Goal: Task Accomplishment & Management: Manage account settings

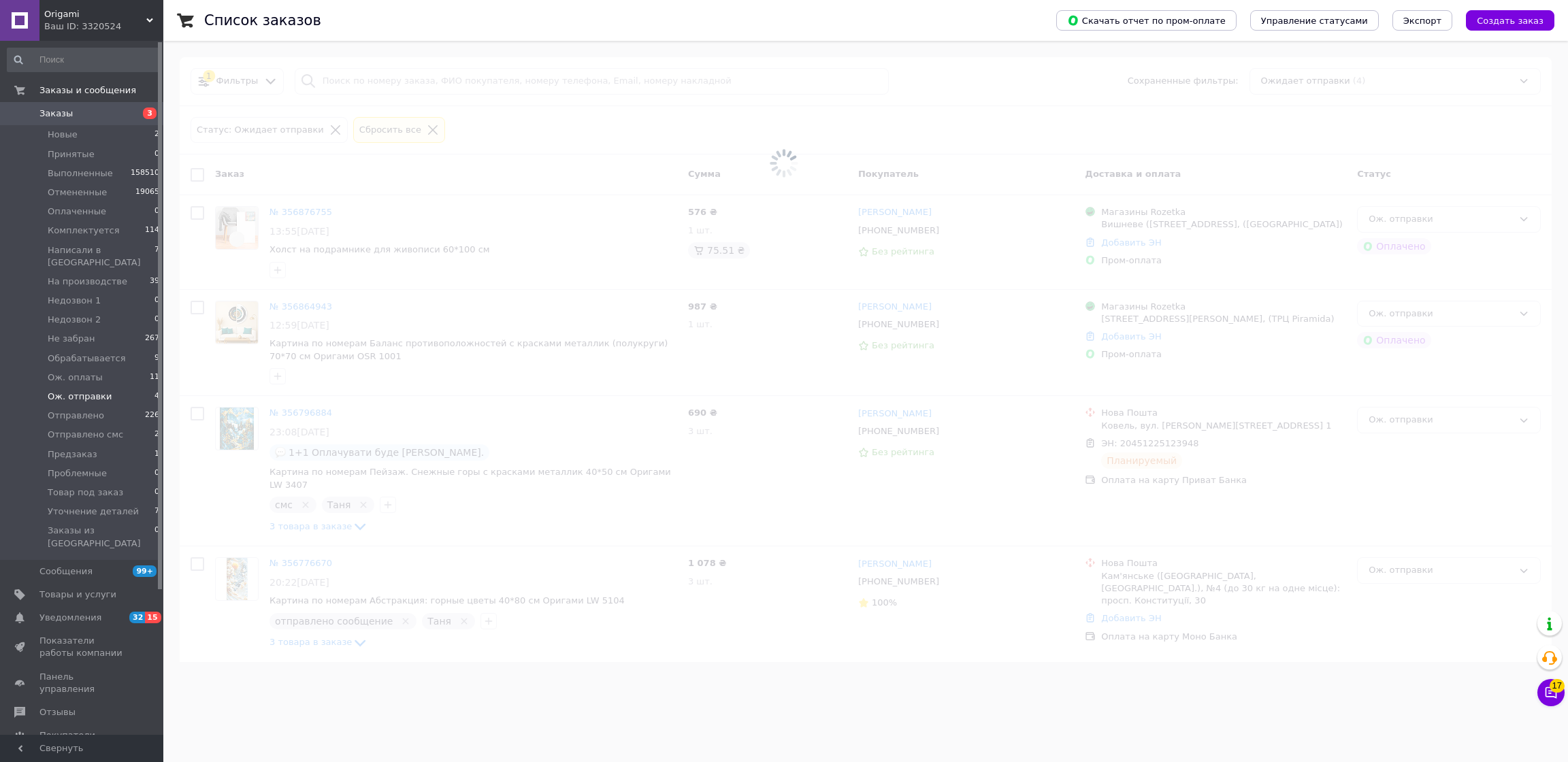
click at [99, 391] on span "Ож. отправки" at bounding box center [79, 397] width 64 height 12
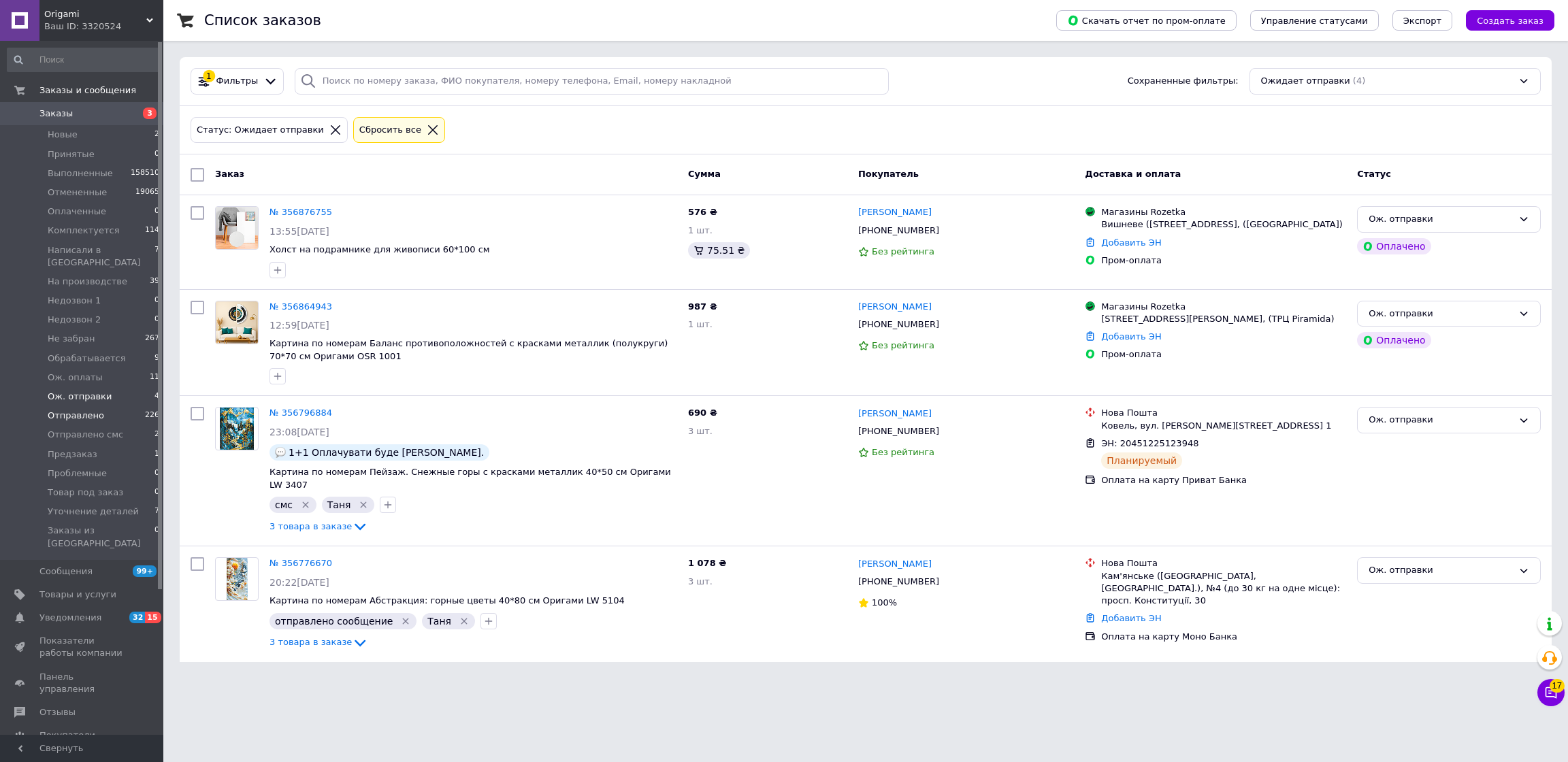
click at [116, 406] on li "Отправлено 226" at bounding box center [83, 416] width 167 height 19
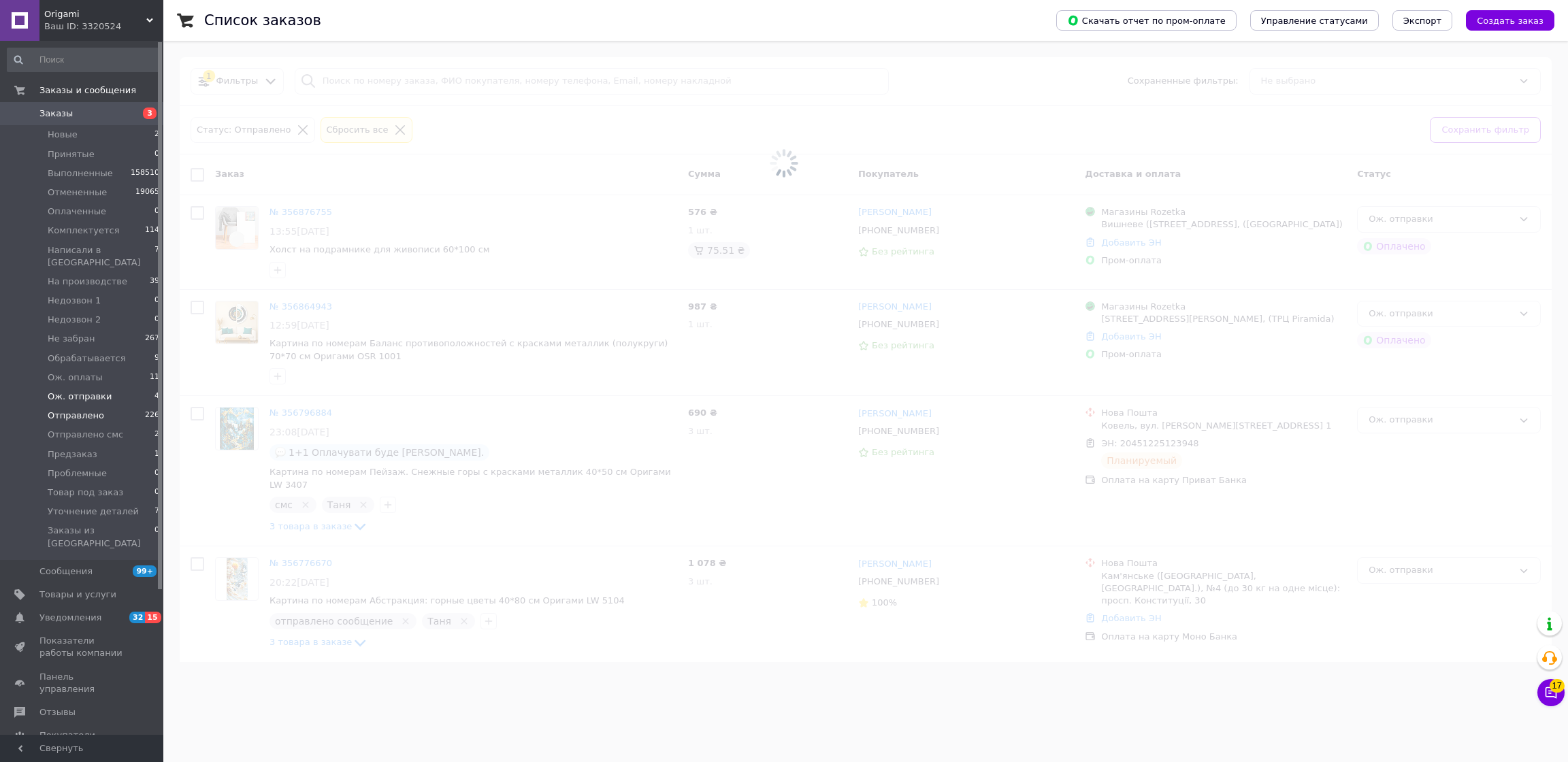
click at [113, 387] on li "Ож. отправки 4" at bounding box center [83, 397] width 167 height 19
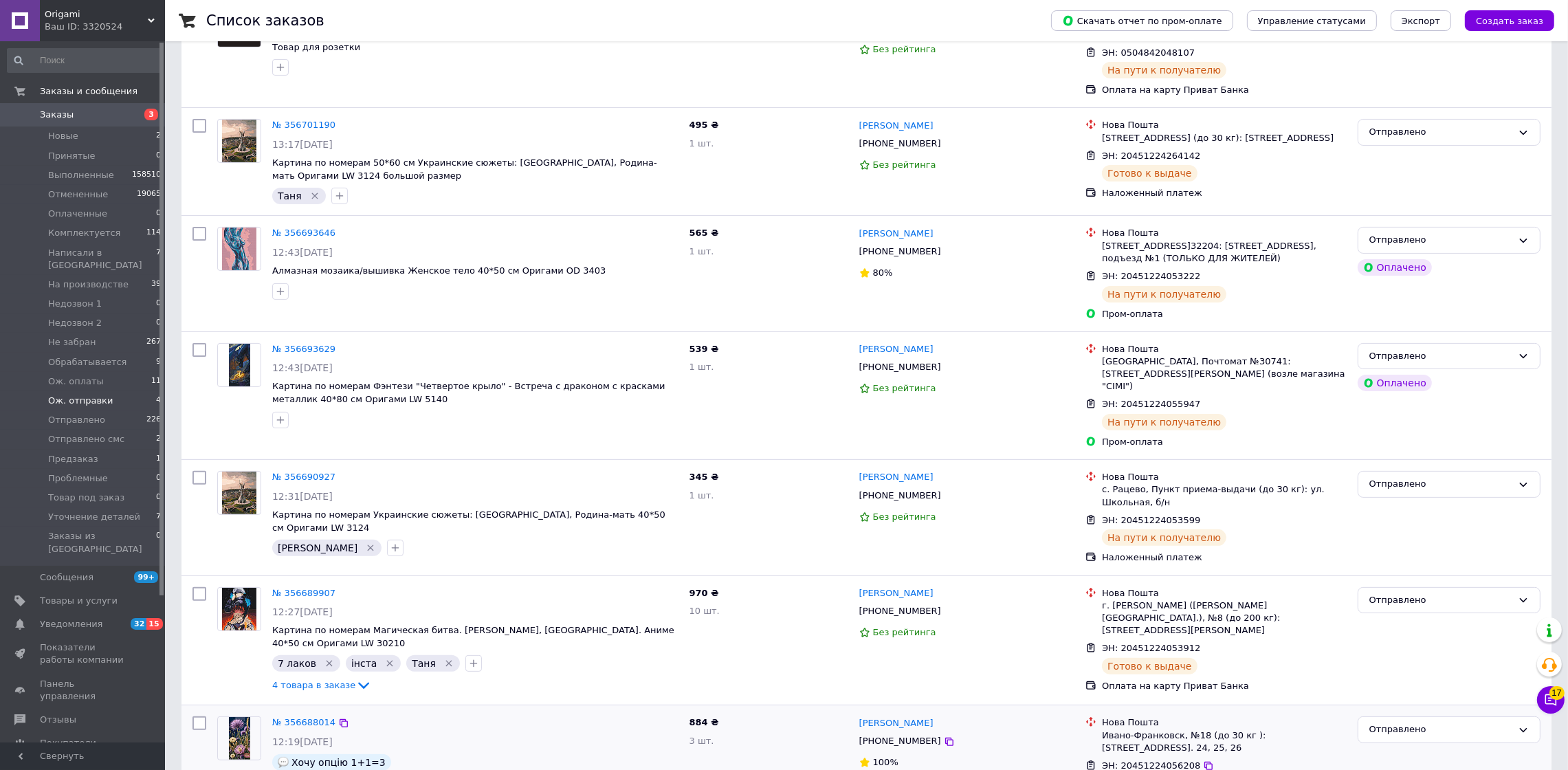
scroll to position [860, 0]
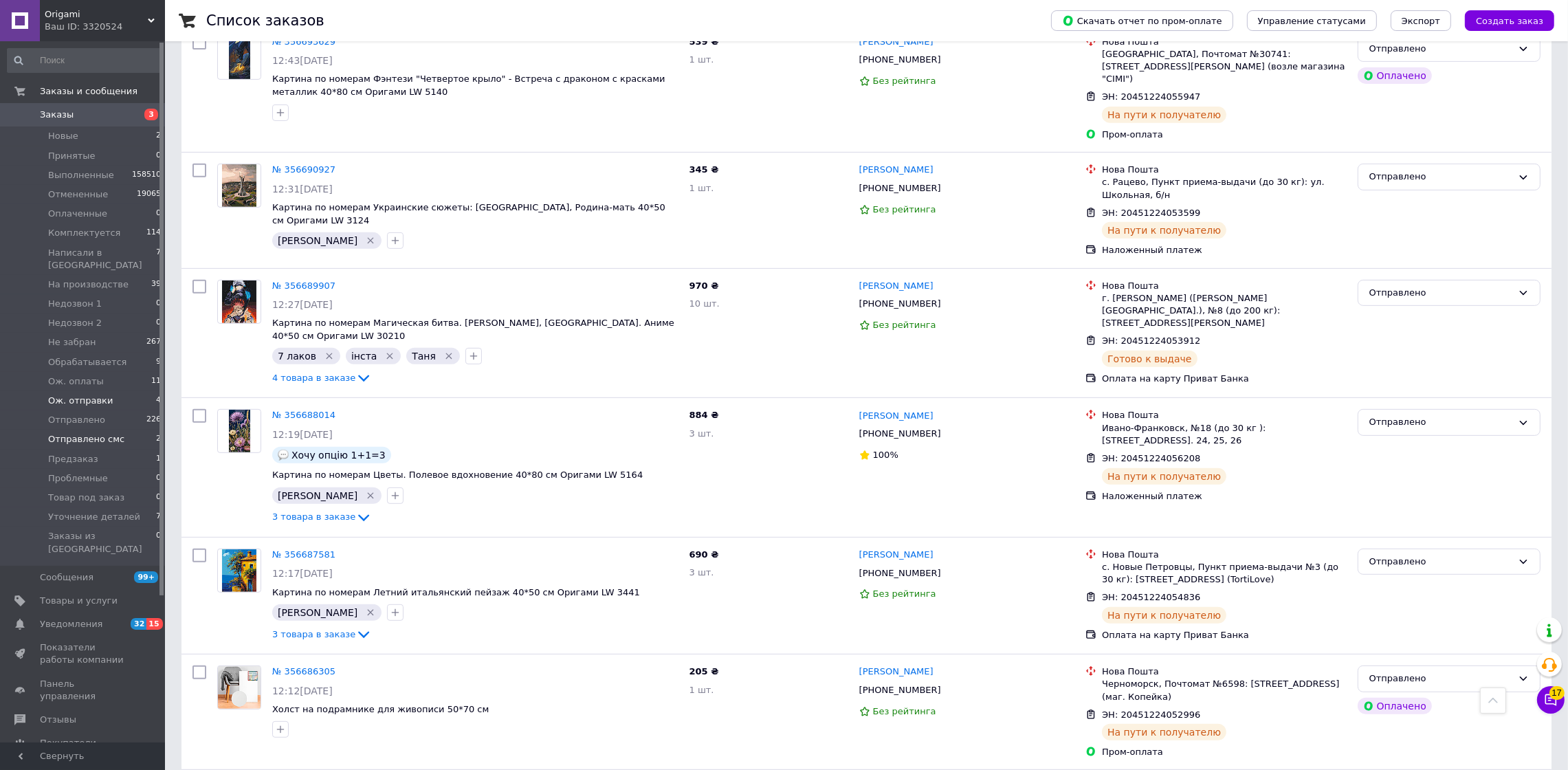
click at [104, 433] on span "Отправлено смс" at bounding box center [86, 439] width 76 height 13
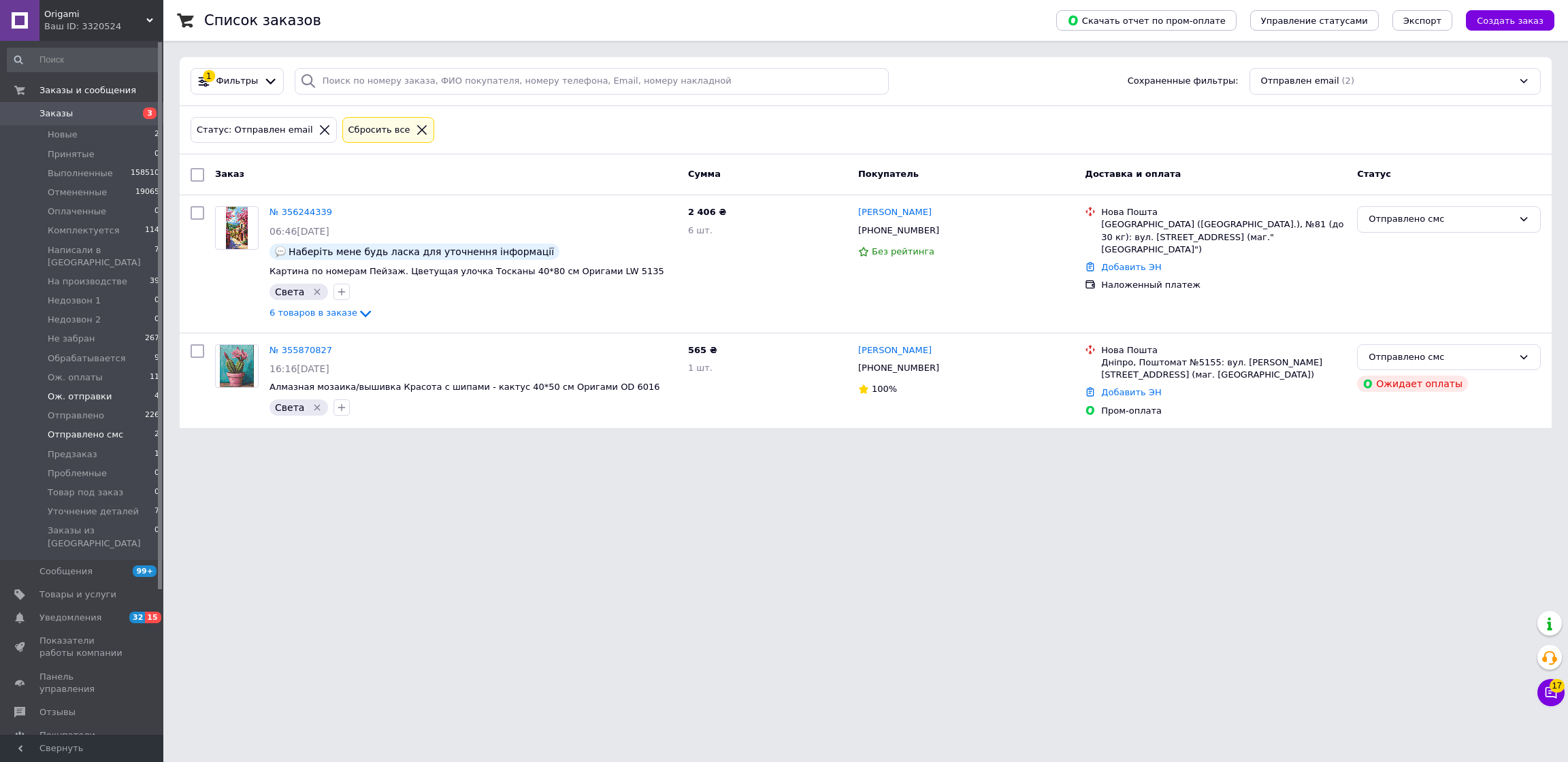
click at [109, 387] on li "Ож. отправки 4" at bounding box center [83, 397] width 167 height 19
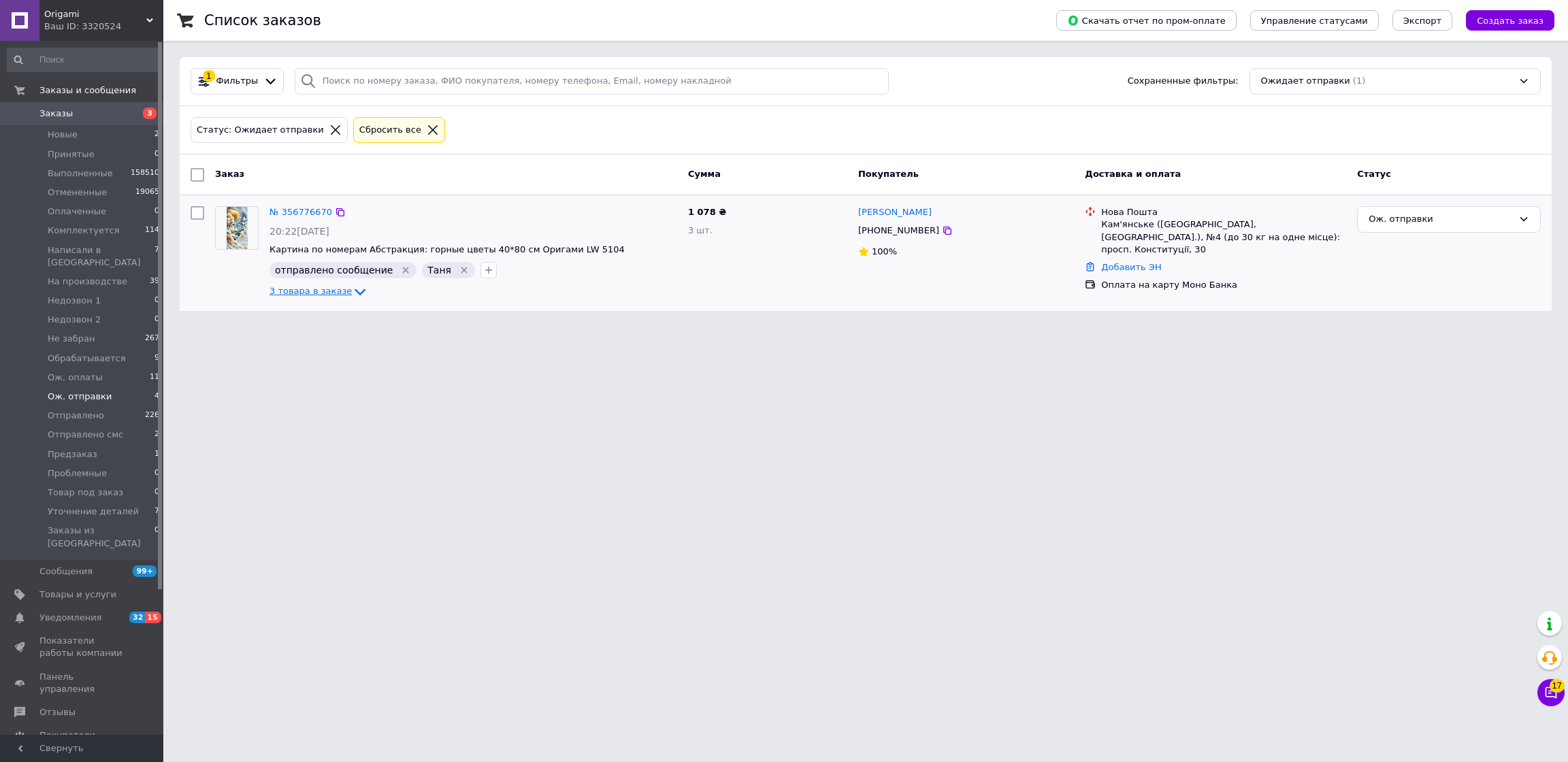
click at [312, 294] on span "3 товара в заказе" at bounding box center [311, 291] width 83 height 10
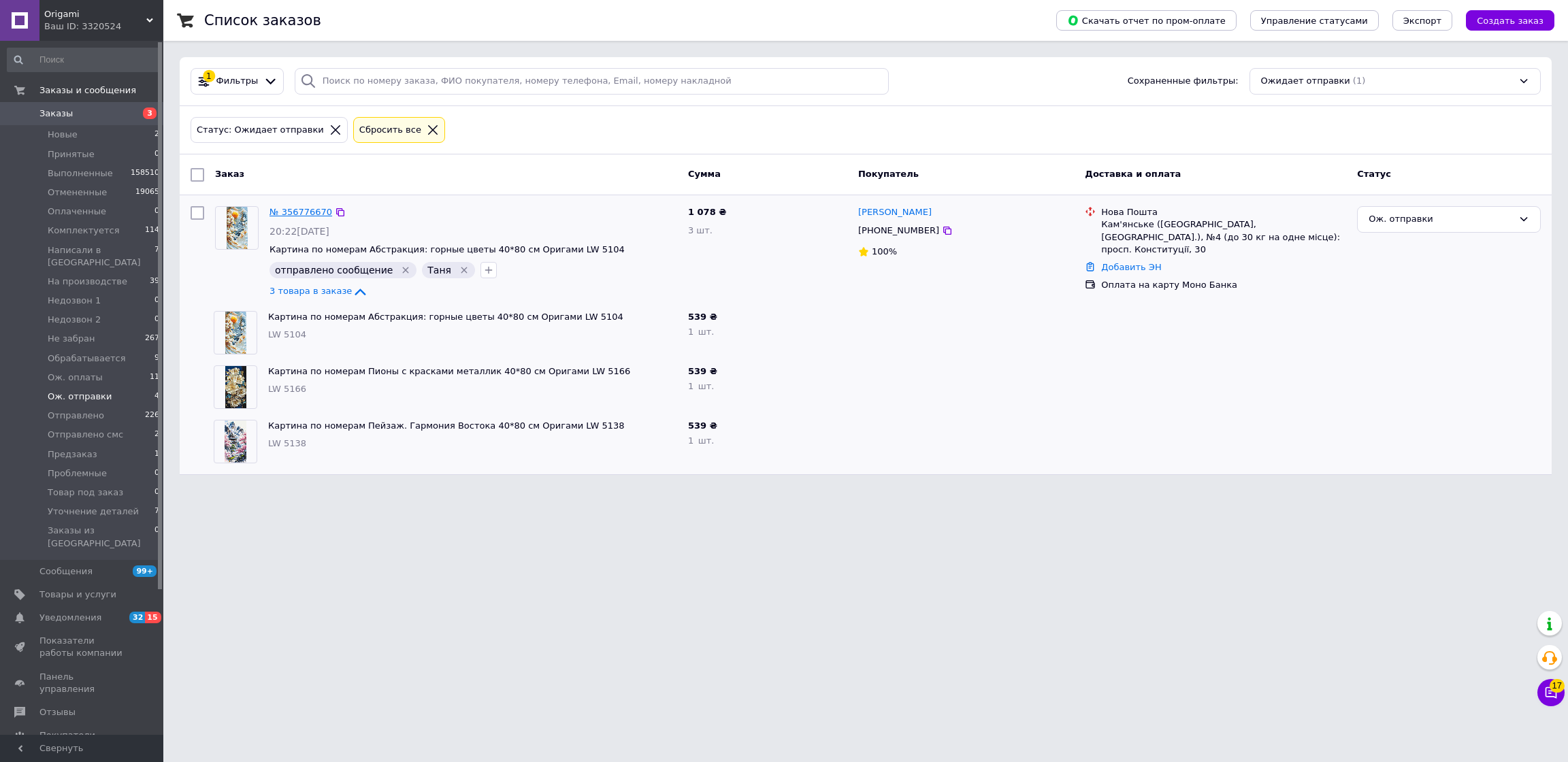
click at [311, 213] on link "№ 356776670" at bounding box center [301, 212] width 63 height 10
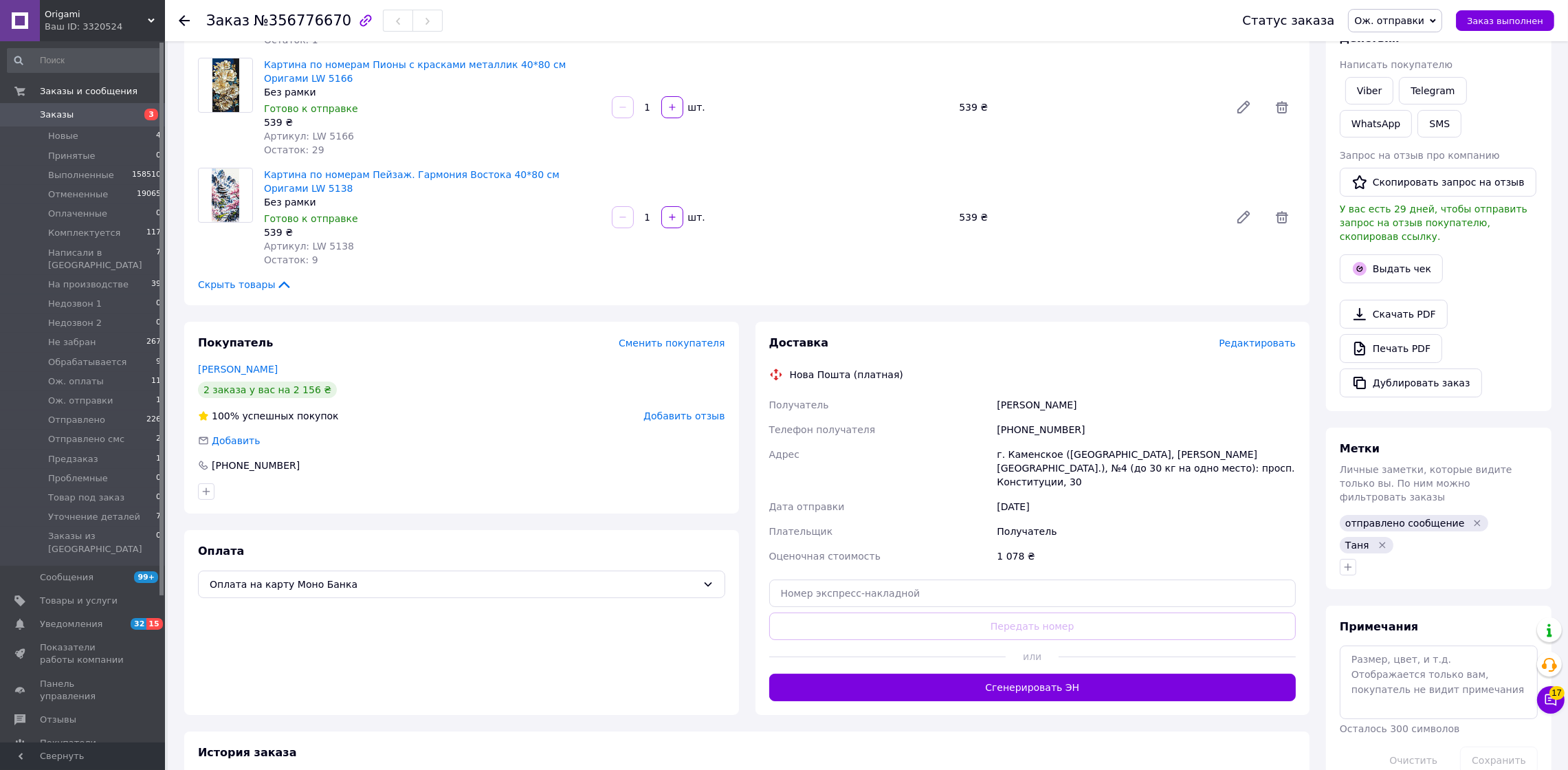
scroll to position [171, 0]
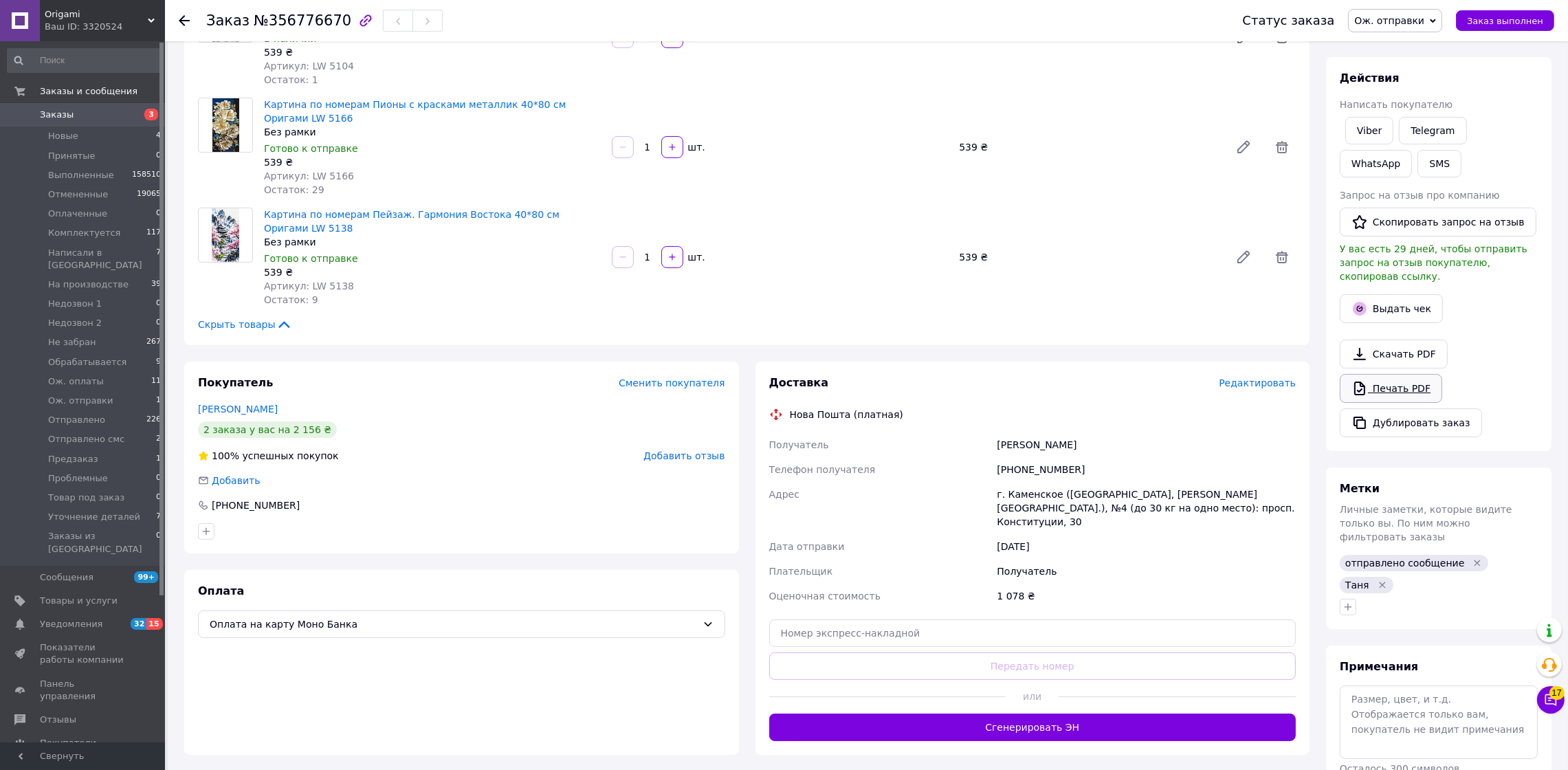
click at [1408, 375] on link "Печать PDF" at bounding box center [1391, 388] width 102 height 29
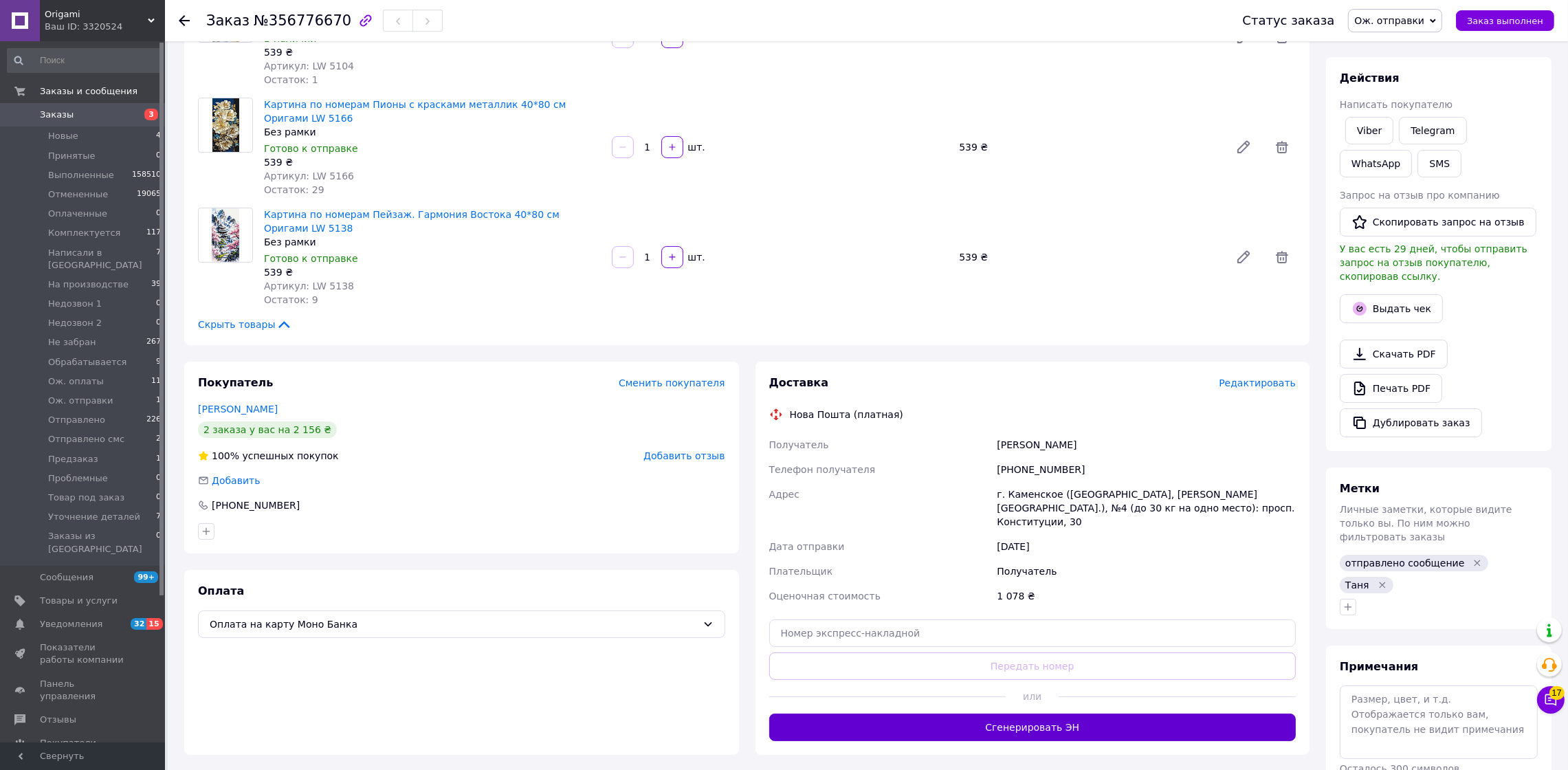
click at [1015, 714] on button "Сгенерировать ЭН" at bounding box center [1032, 728] width 527 height 28
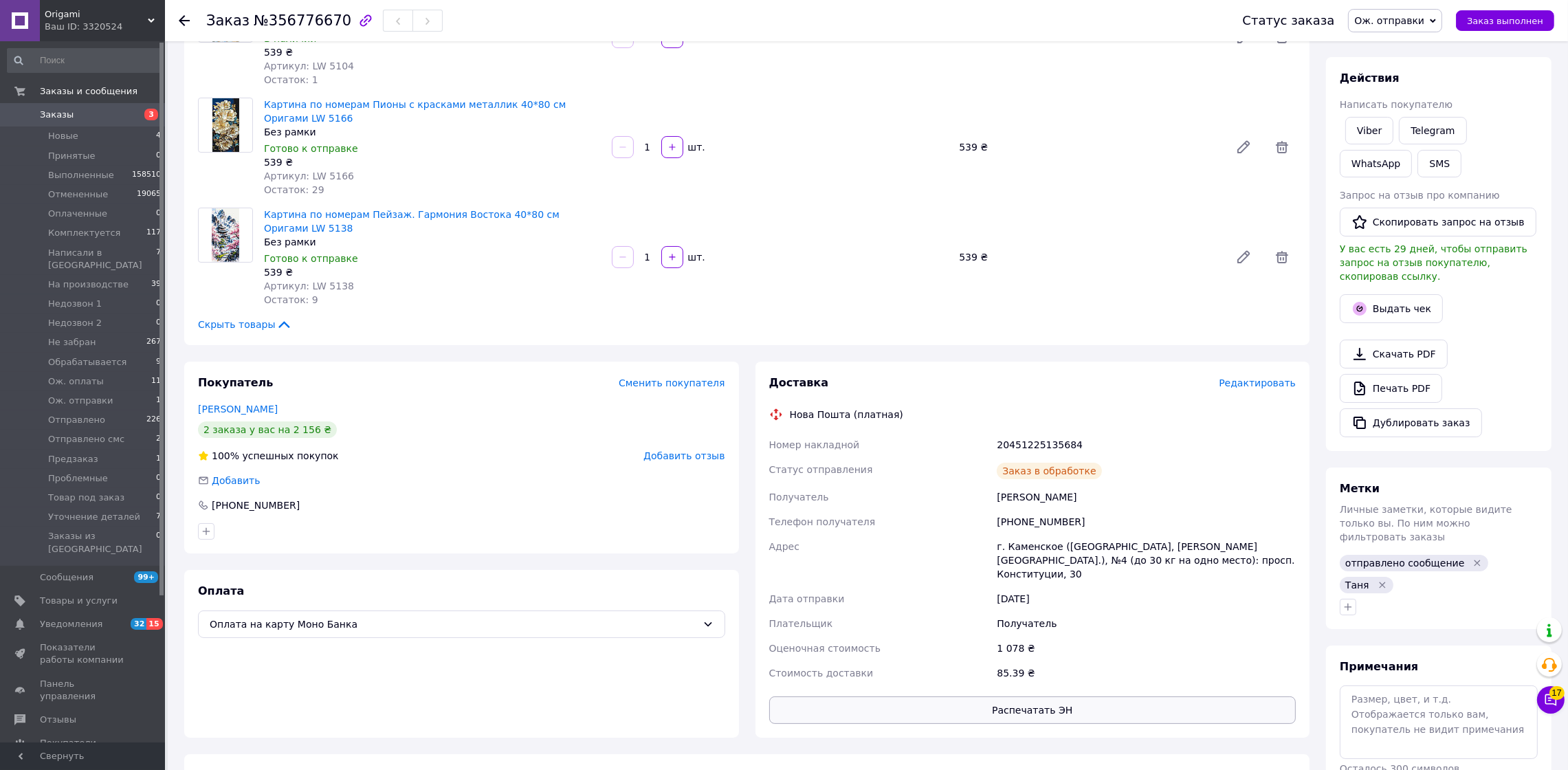
click at [1047, 696] on button "Распечатать ЭН" at bounding box center [1032, 710] width 527 height 28
drag, startPoint x: 1412, startPoint y: 18, endPoint x: 1419, endPoint y: 54, distance: 36.7
click at [1413, 18] on span "Ож. отправки" at bounding box center [1389, 21] width 70 height 11
click at [1416, 129] on li "Комплектуется" at bounding box center [1430, 131] width 164 height 21
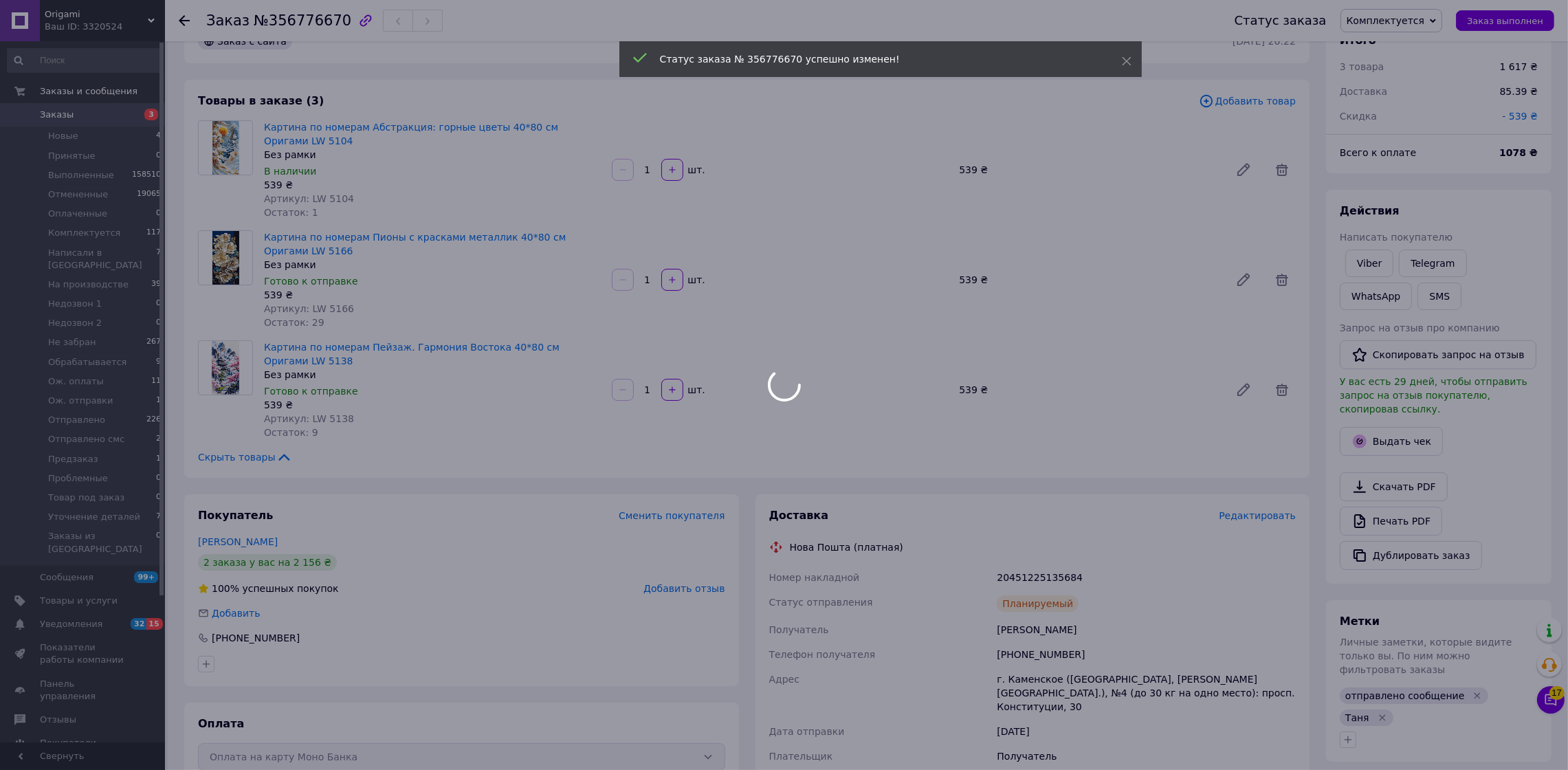
scroll to position [0, 0]
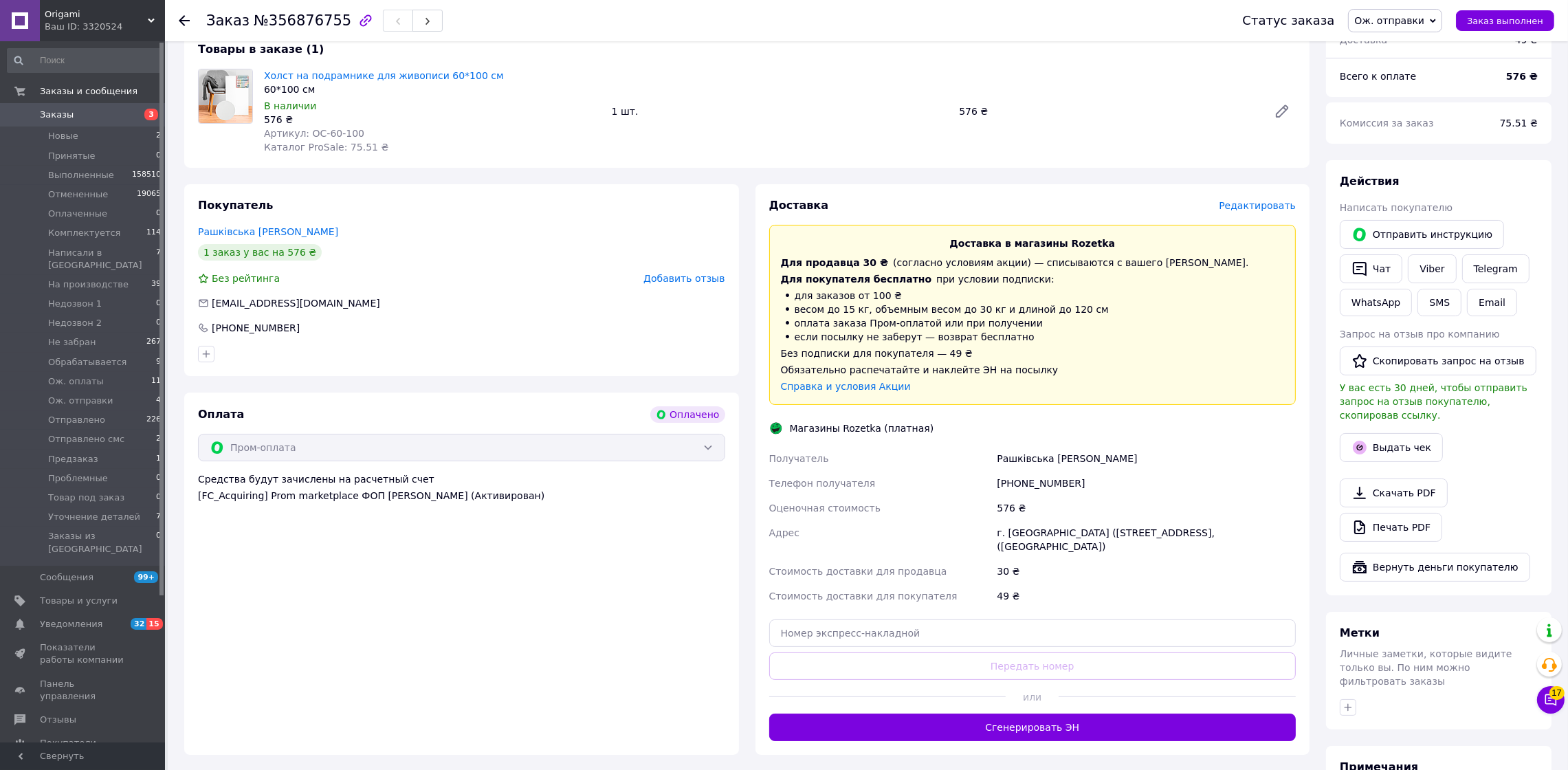
scroll to position [171, 0]
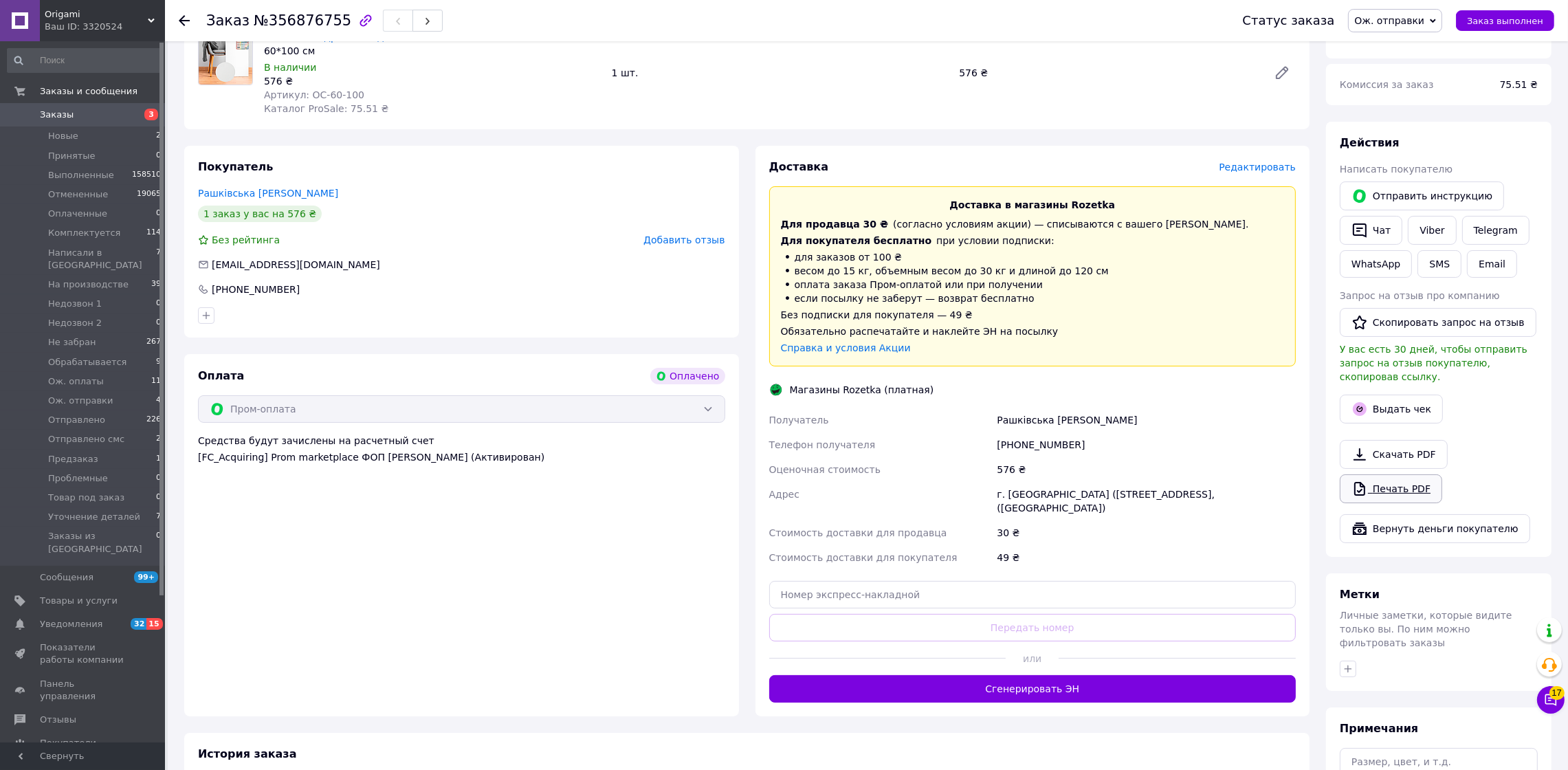
click at [1380, 481] on link "Печать PDF" at bounding box center [1391, 489] width 102 height 29
click at [1421, 21] on span "Ож. отправки" at bounding box center [1389, 21] width 70 height 11
click at [1423, 130] on li "Комплектуется" at bounding box center [1430, 131] width 164 height 21
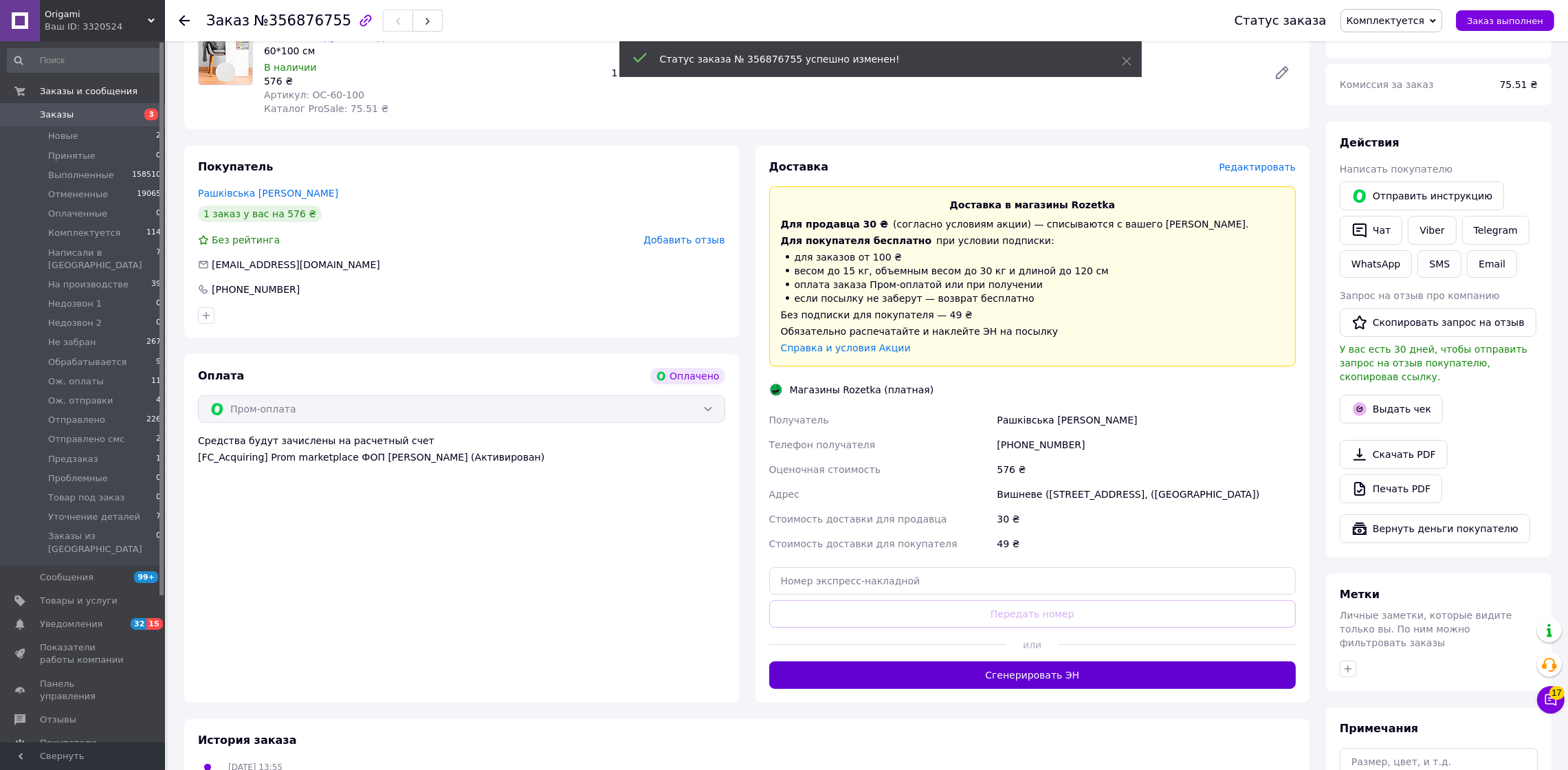
click at [1041, 672] on button "Сгенерировать ЭН" at bounding box center [1032, 675] width 527 height 28
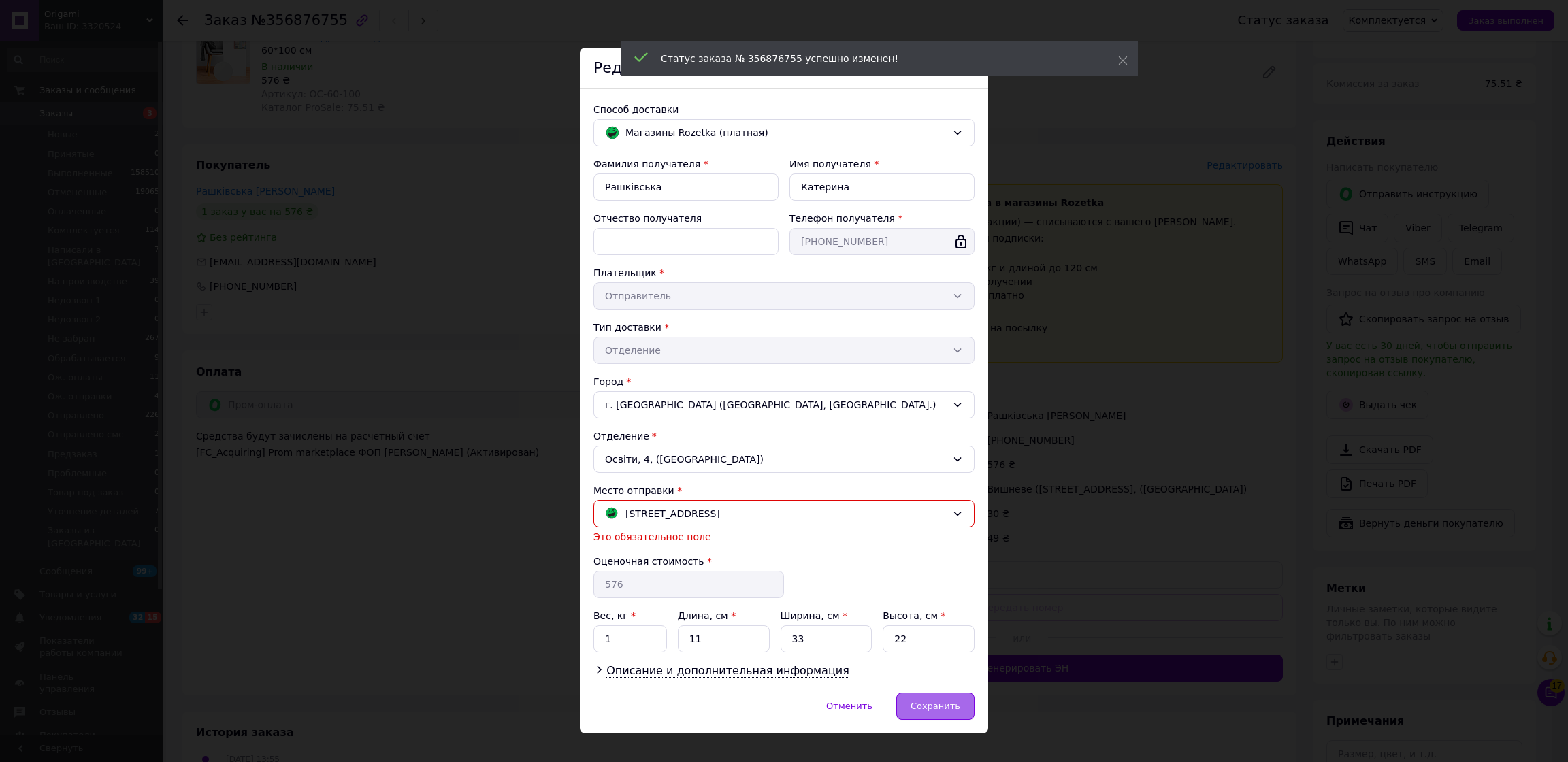
click at [946, 706] on span "Сохранить" at bounding box center [935, 706] width 50 height 10
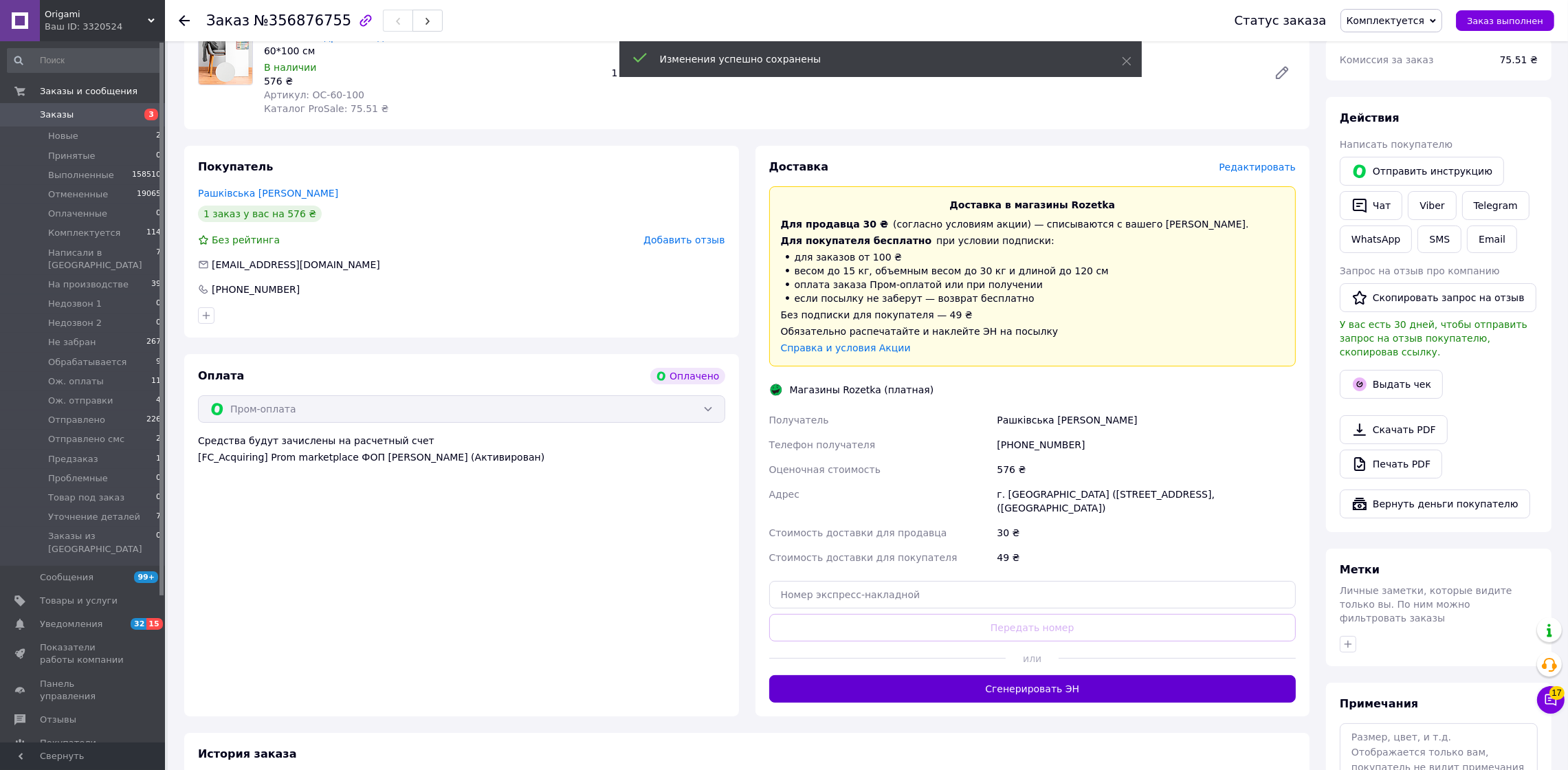
click at [1066, 675] on button "Сгенерировать ЭН" at bounding box center [1032, 689] width 527 height 28
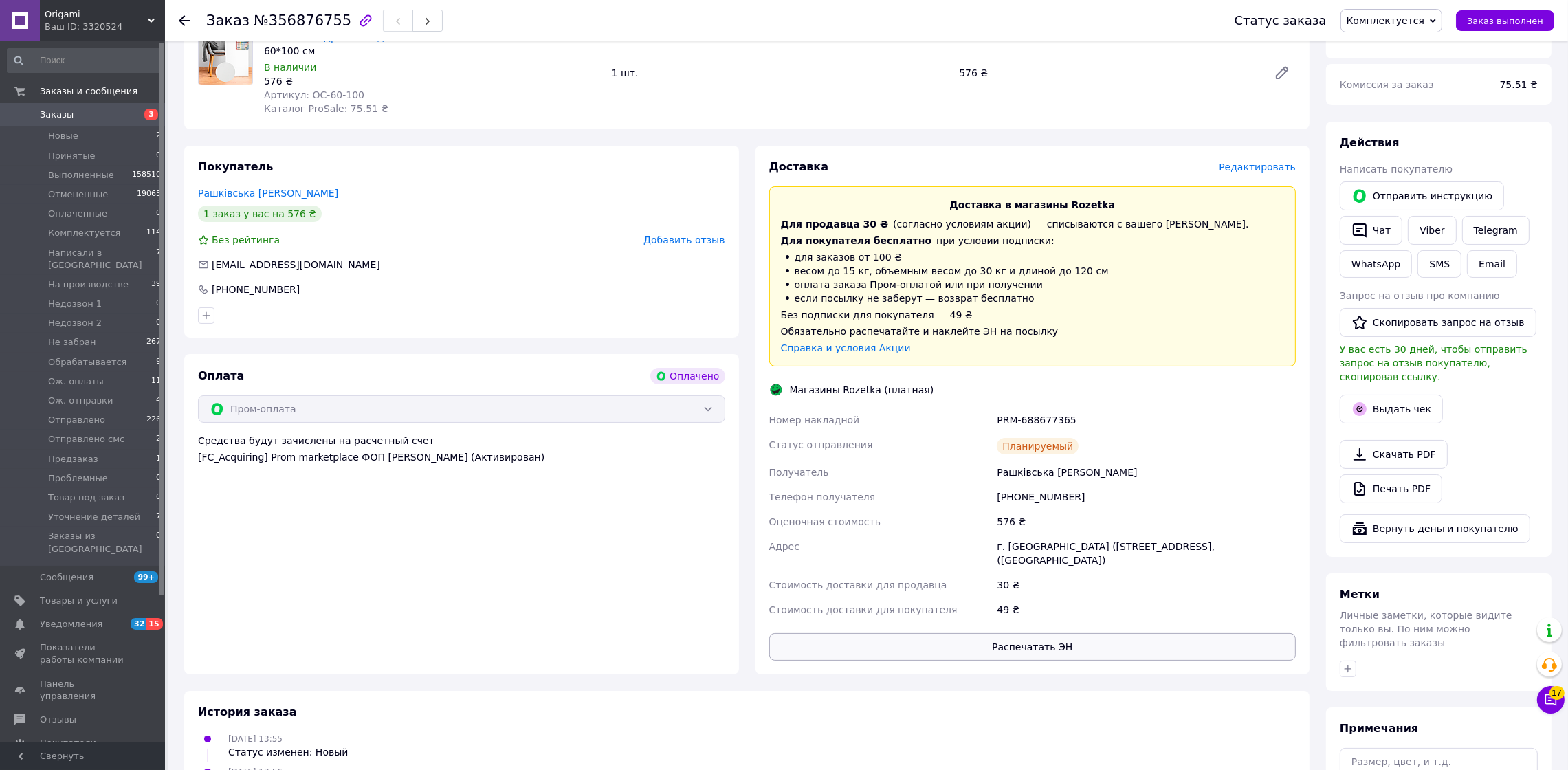
click at [1050, 633] on button "Распечатать ЭН" at bounding box center [1032, 647] width 527 height 28
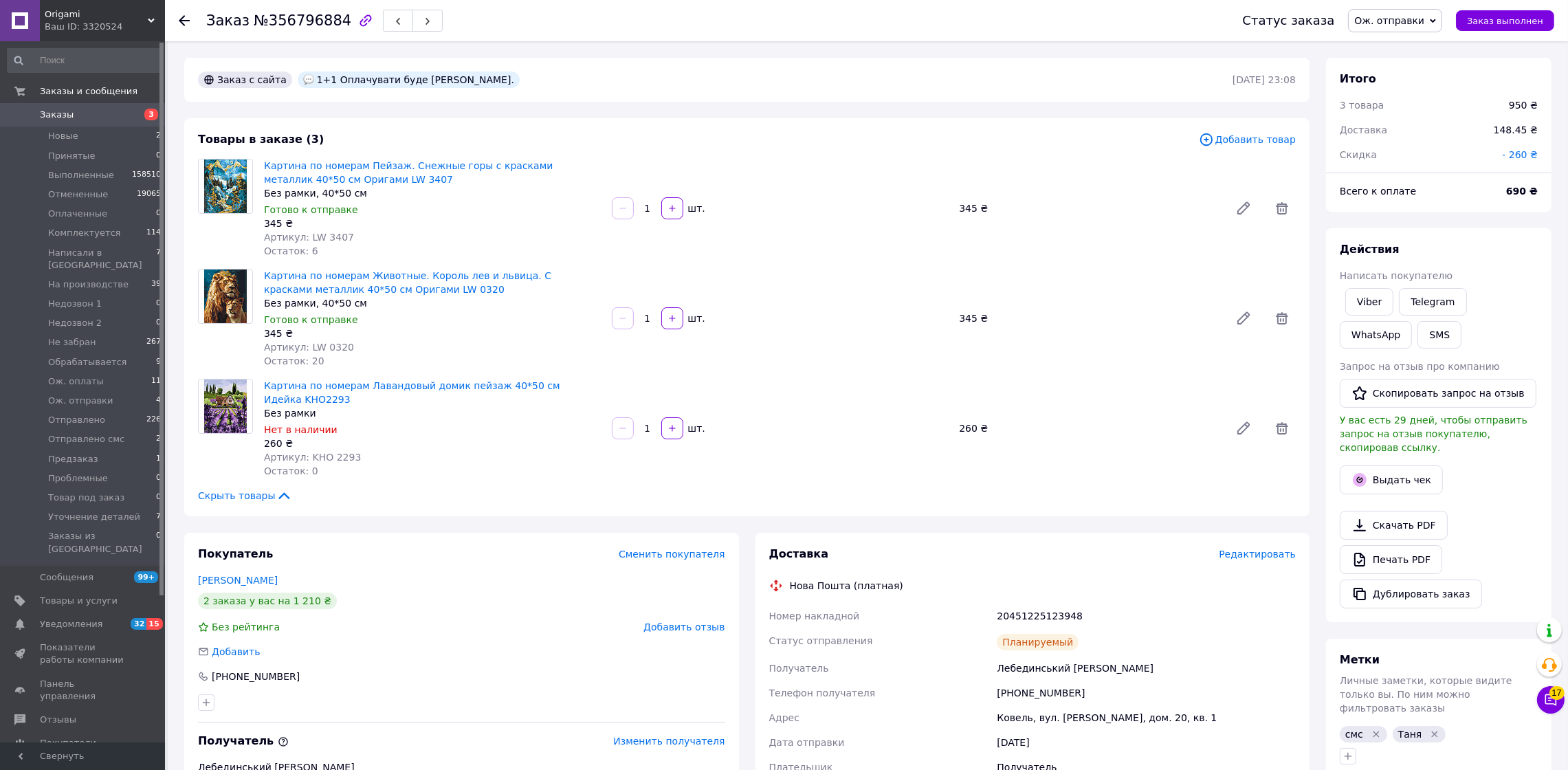
click at [1396, 17] on span "Ож. отправки" at bounding box center [1389, 21] width 70 height 11
click at [1425, 130] on li "Комплектуется" at bounding box center [1430, 131] width 164 height 21
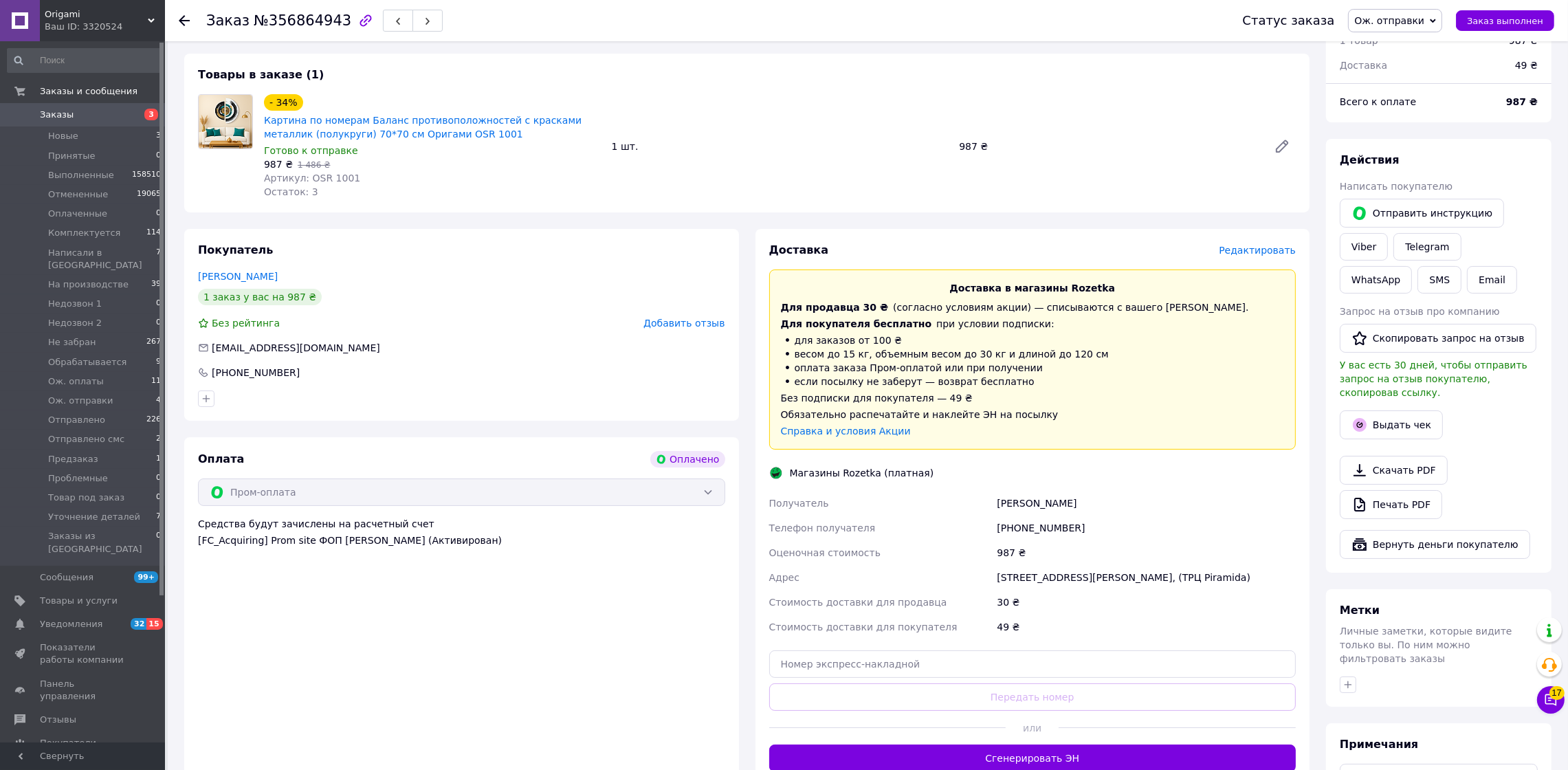
scroll to position [171, 0]
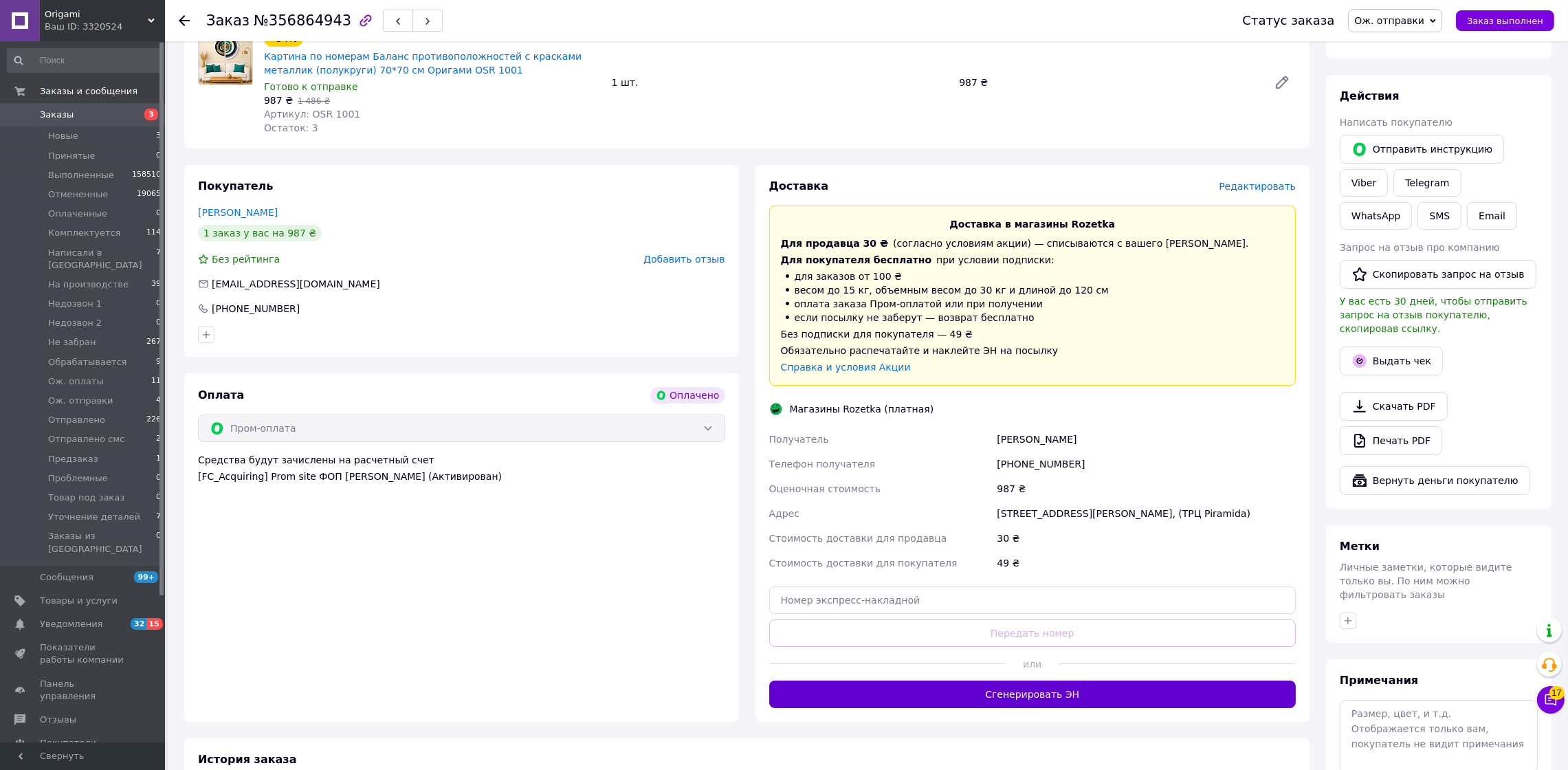
click at [1061, 687] on button "Сгенерировать ЭН" at bounding box center [1032, 695] width 527 height 28
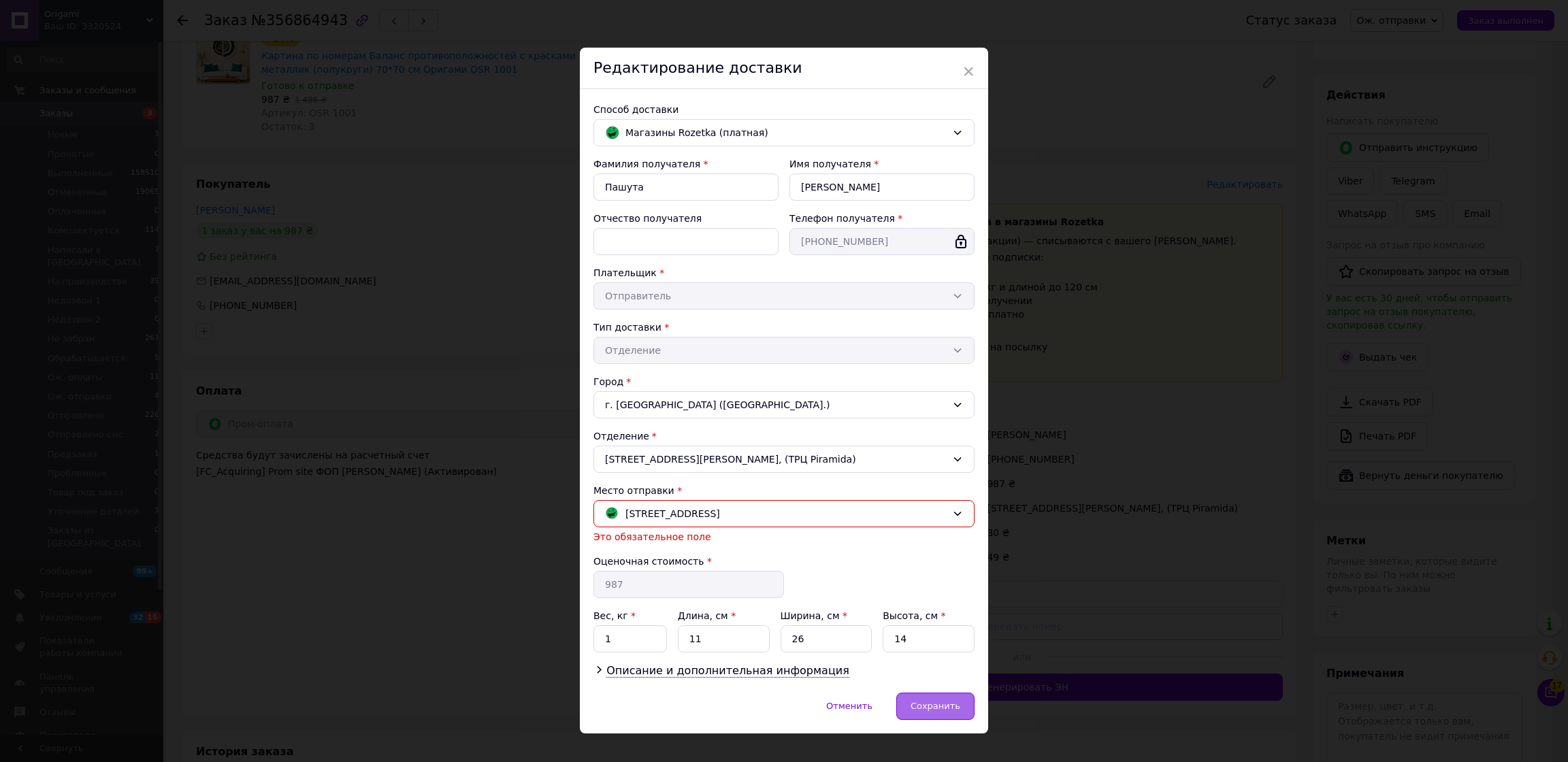
click at [944, 695] on div "Сохранить" at bounding box center [935, 706] width 78 height 28
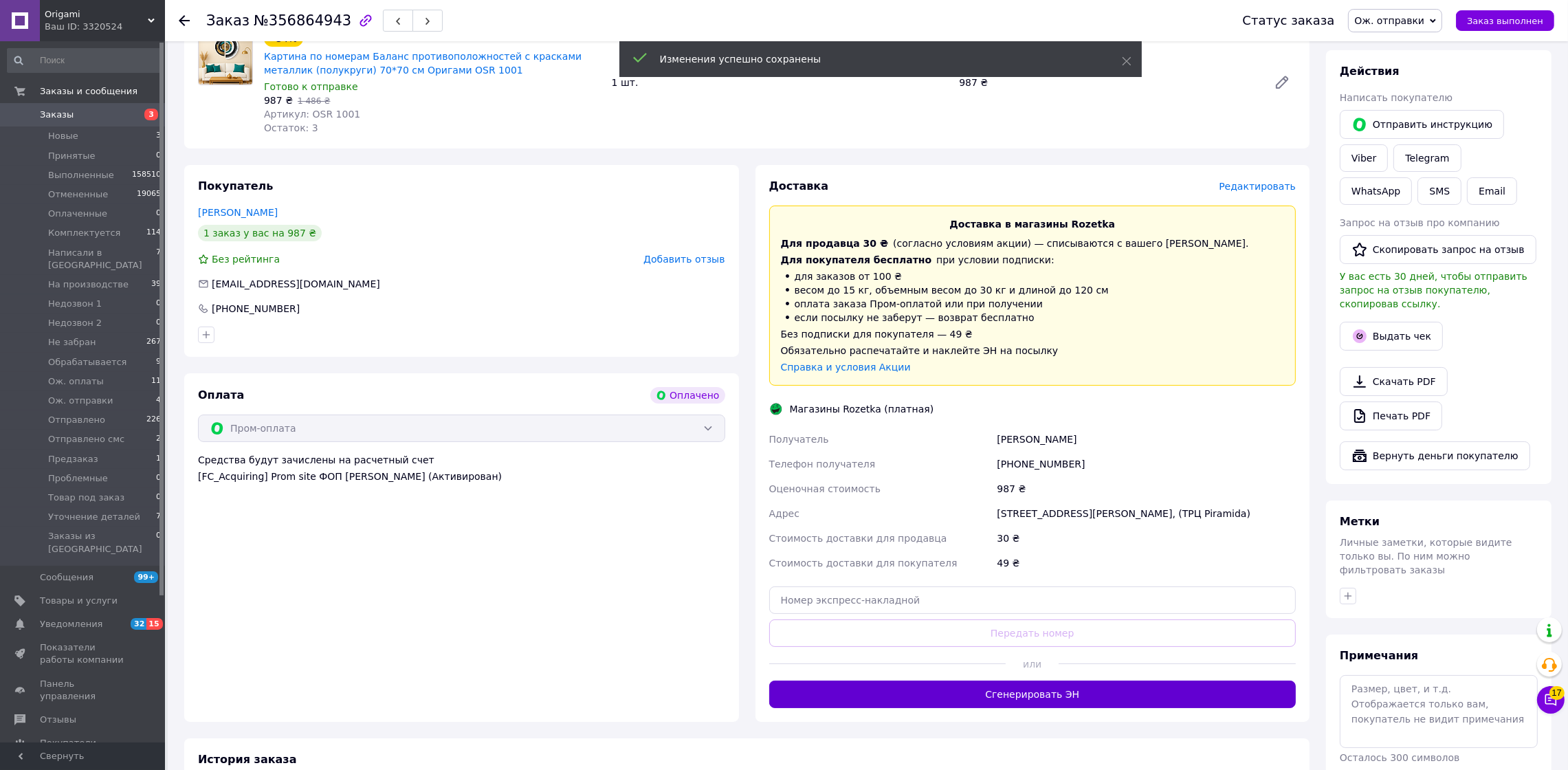
click at [1067, 706] on button "Сгенерировать ЭН" at bounding box center [1032, 695] width 527 height 28
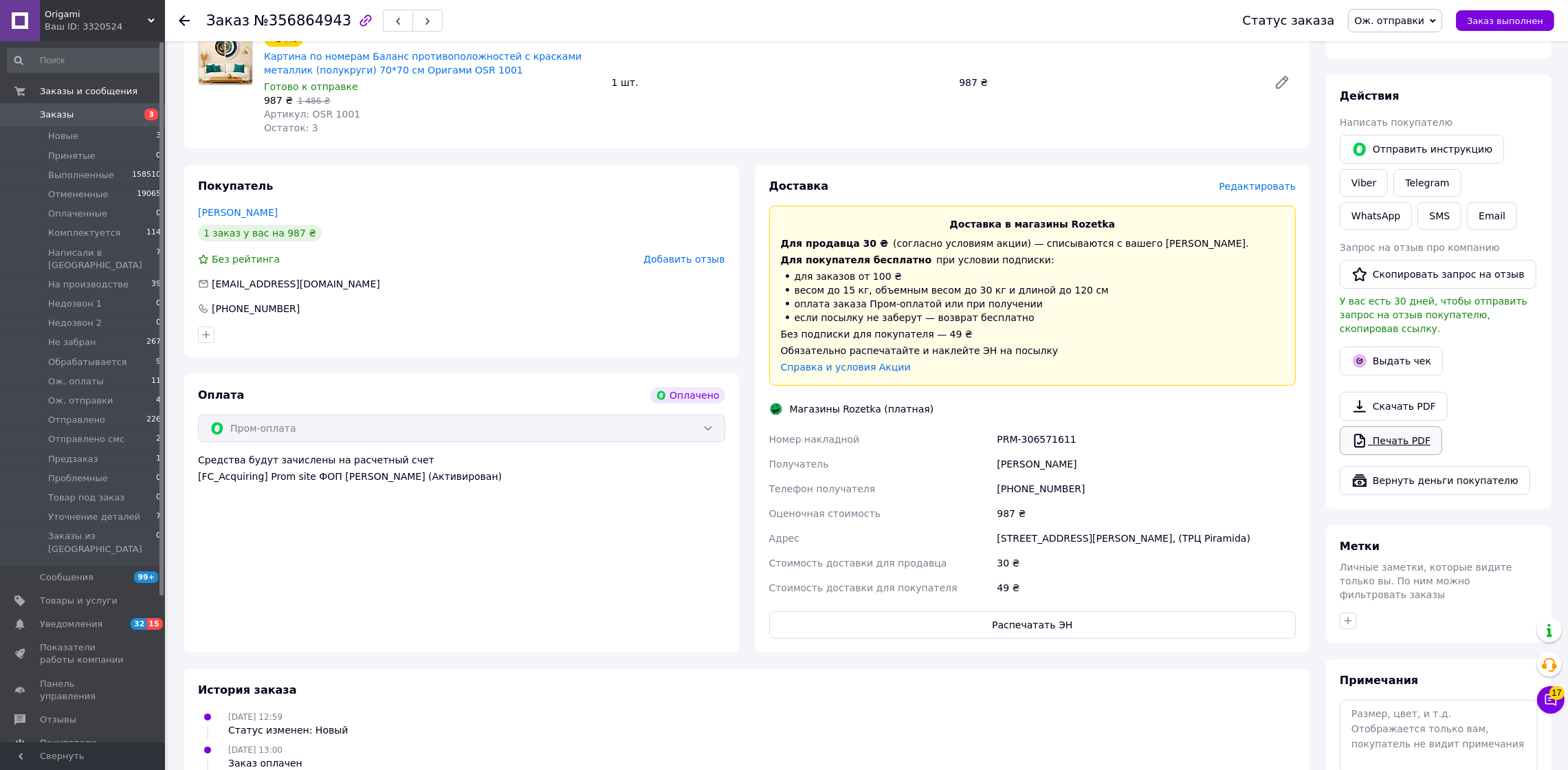
click at [1374, 426] on link "Печать PDF" at bounding box center [1391, 441] width 102 height 29
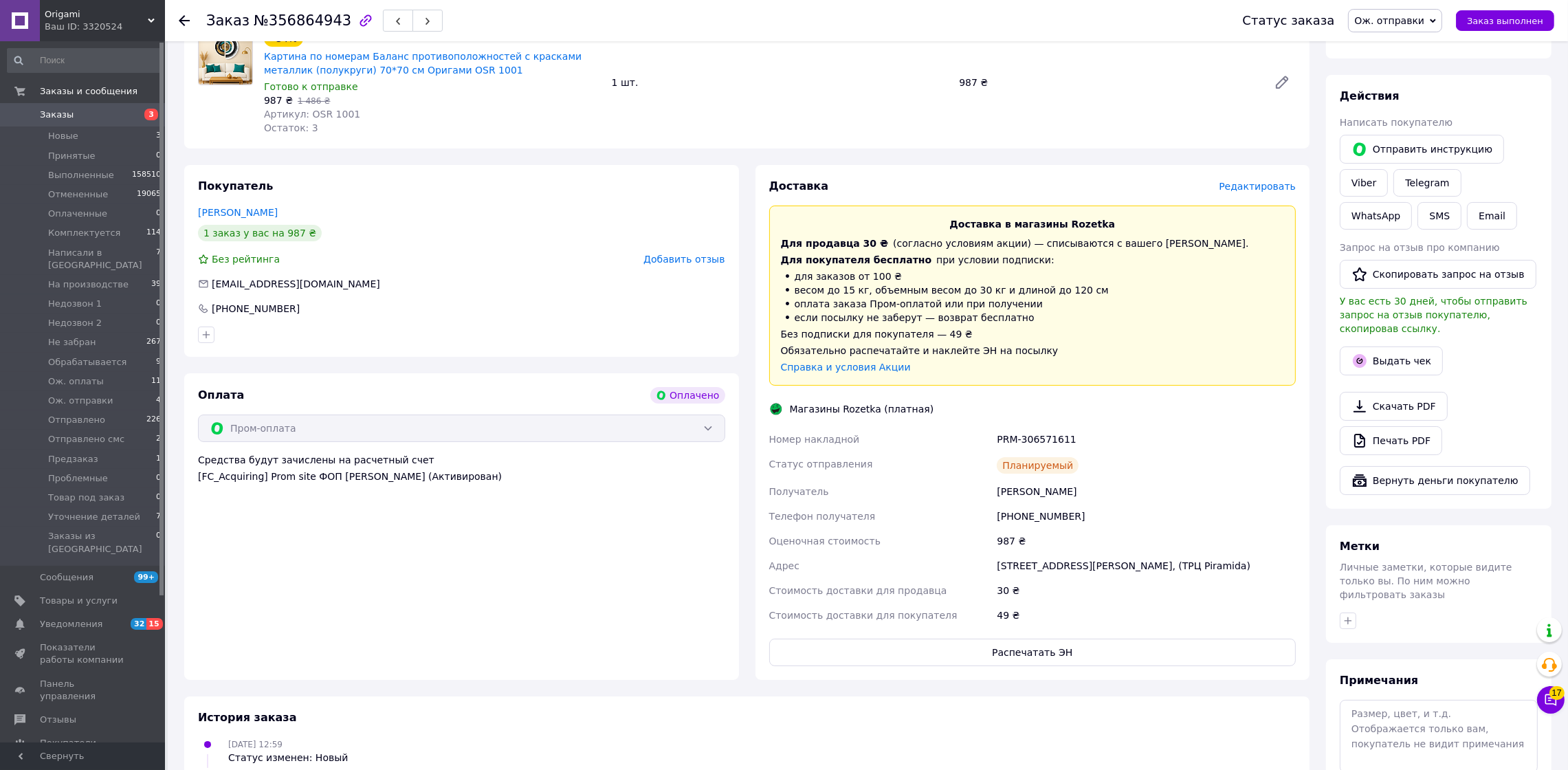
click at [1424, 25] on span "Ож. отправки" at bounding box center [1389, 21] width 70 height 11
click at [1441, 121] on li "Комплектуется" at bounding box center [1430, 131] width 164 height 21
click at [975, 645] on button "Распечатать ЭН" at bounding box center [1032, 653] width 527 height 28
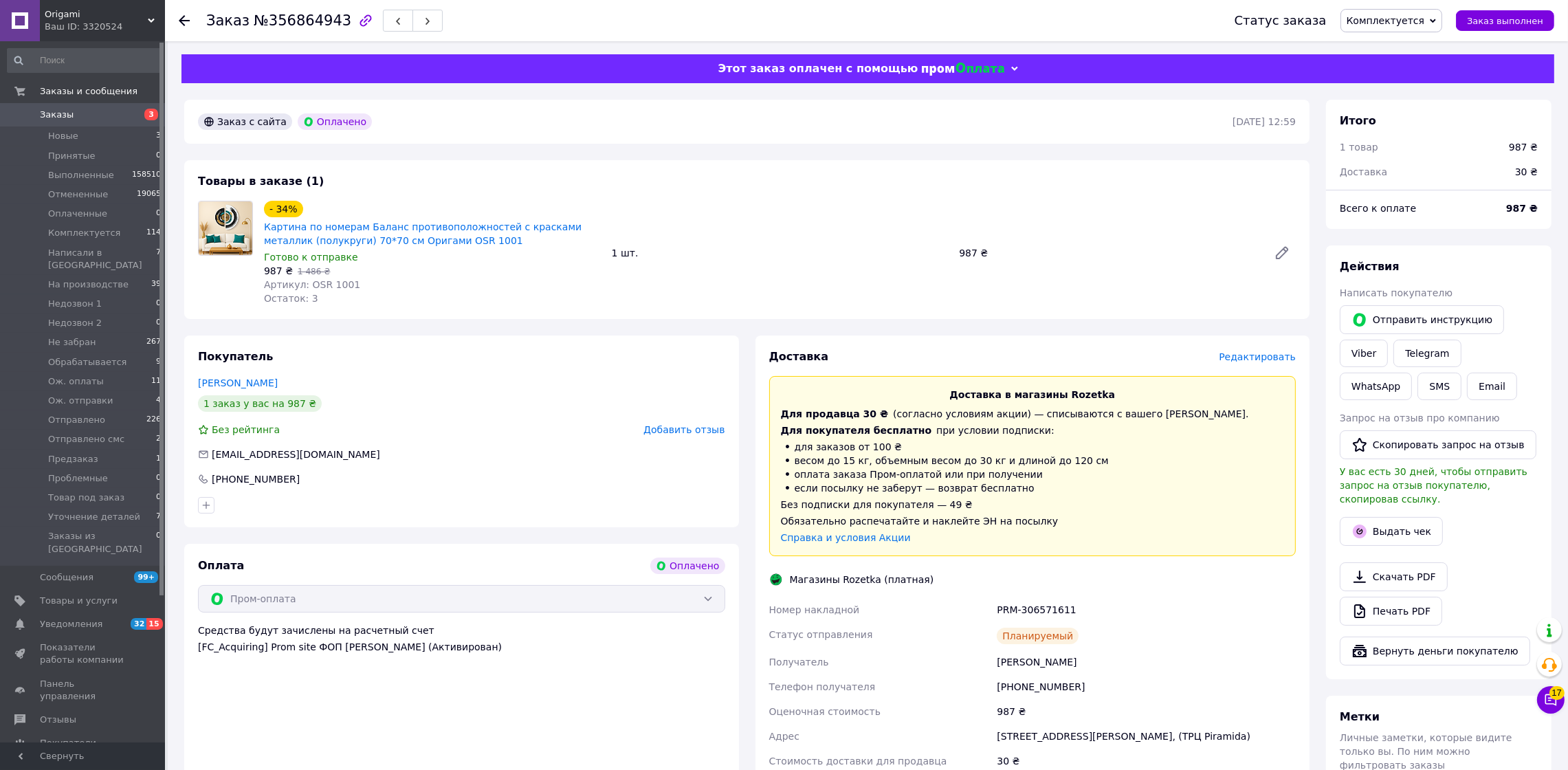
scroll to position [0, 0]
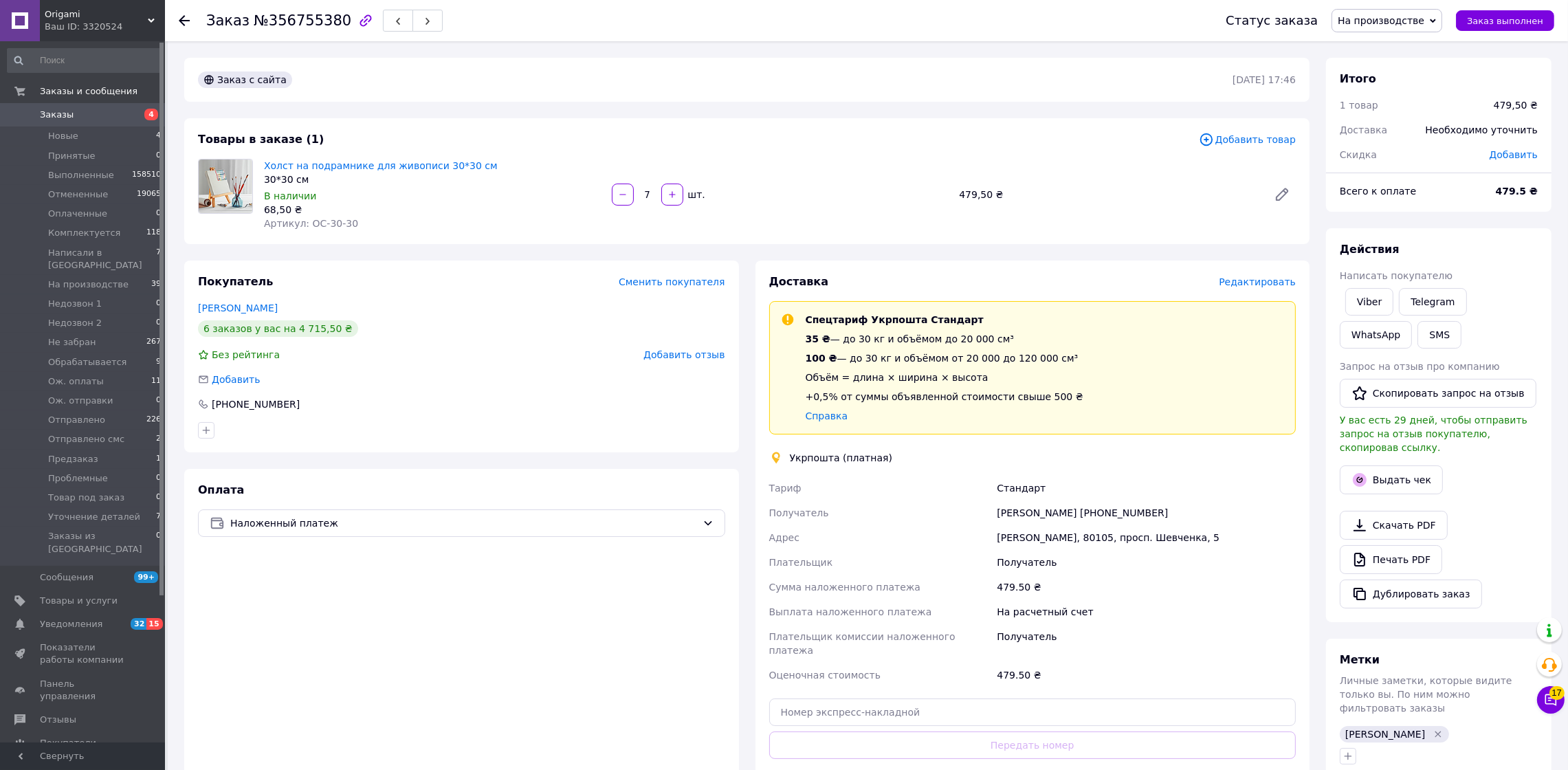
click at [1137, 507] on div "[PERSON_NAME] [PERSON_NAME] [PHONE_NUMBER] [PERSON_NAME], 80105, просп. [PERSON…" at bounding box center [1032, 582] width 533 height 212
drag, startPoint x: 1264, startPoint y: 555, endPoint x: 1247, endPoint y: 557, distance: 17.1
click at [1255, 557] on div "Получатель" at bounding box center [1146, 563] width 304 height 25
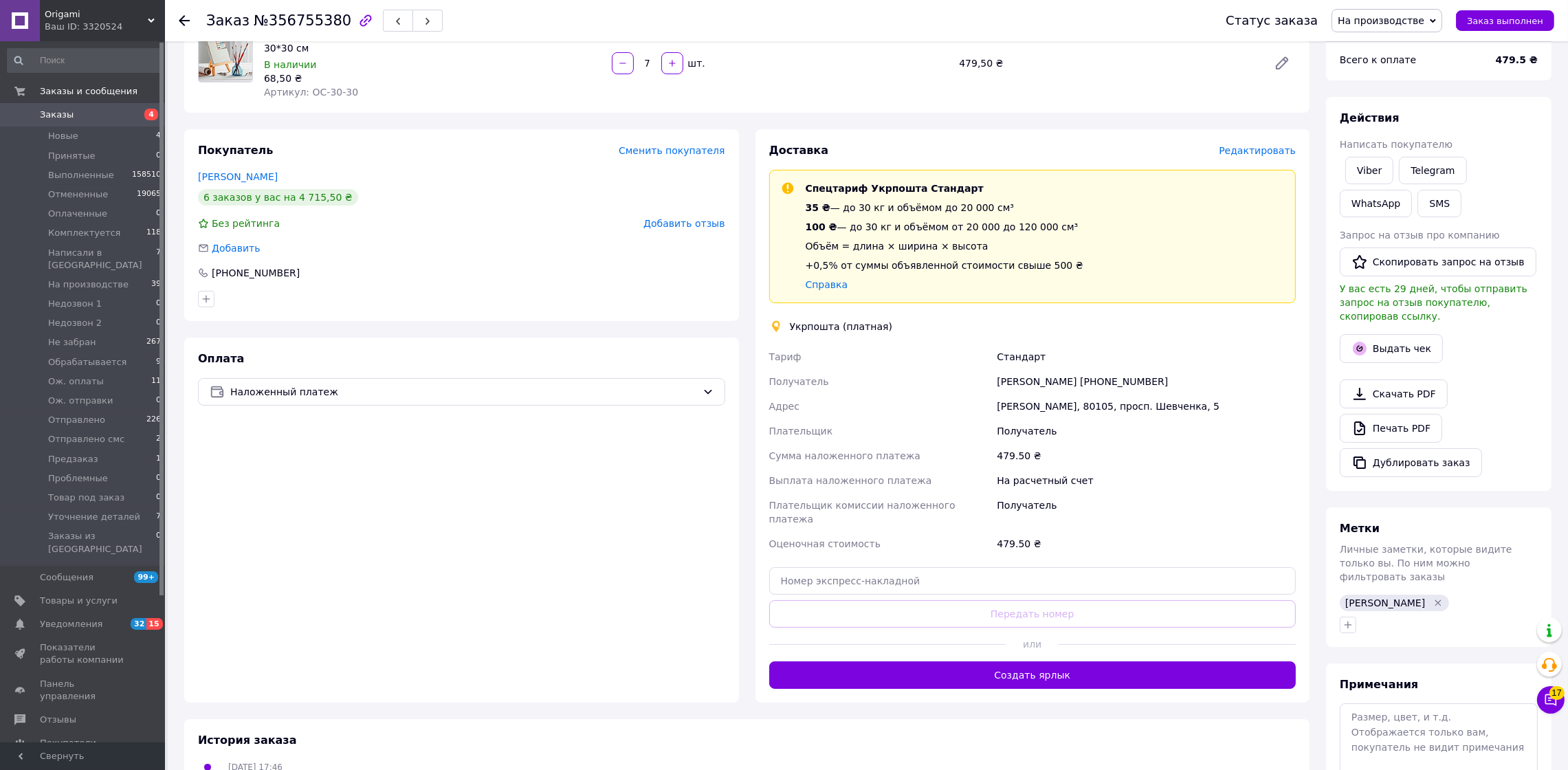
scroll to position [171, 0]
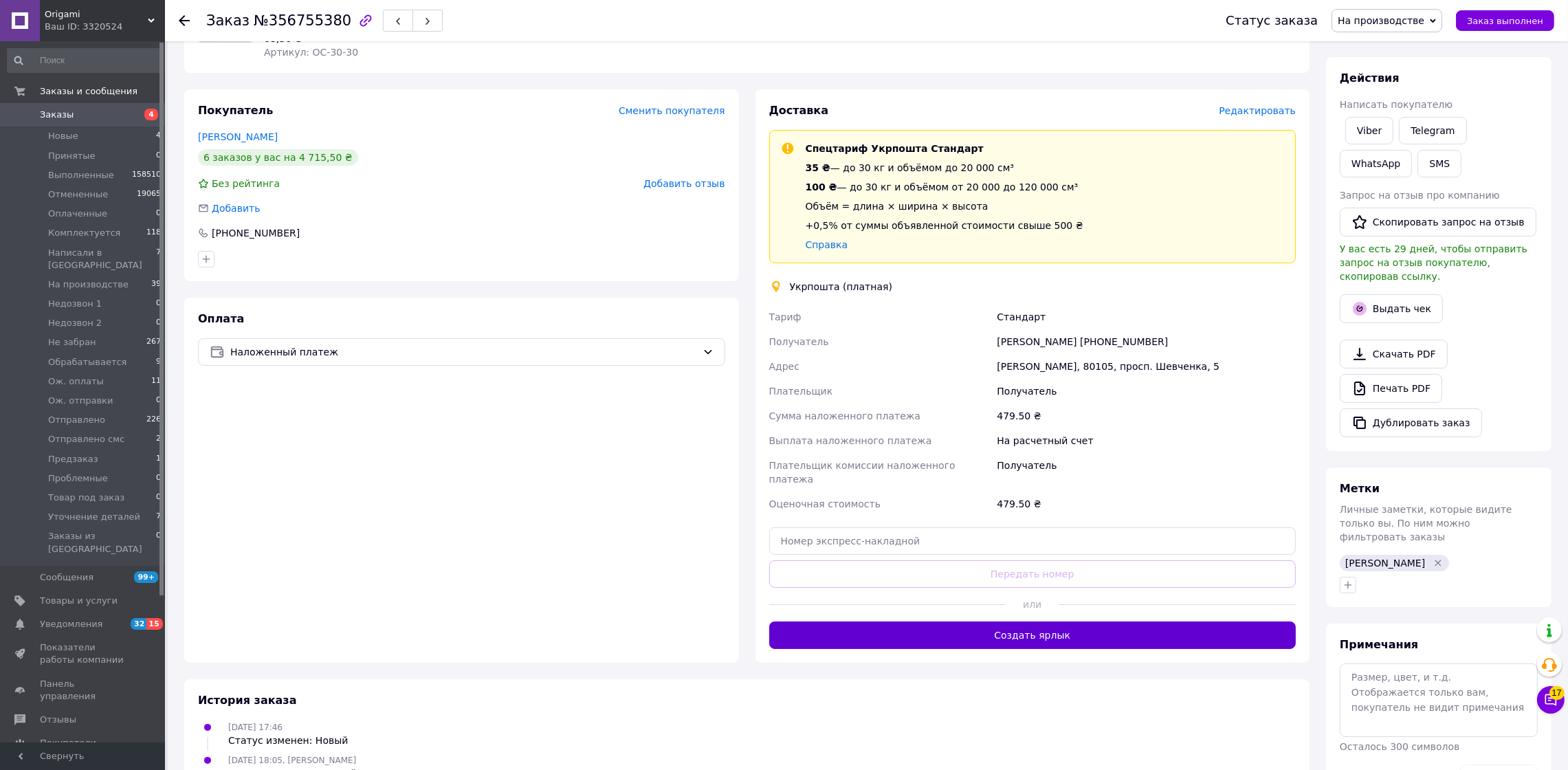
click at [1067, 623] on button "Создать ярлык" at bounding box center [1032, 636] width 527 height 28
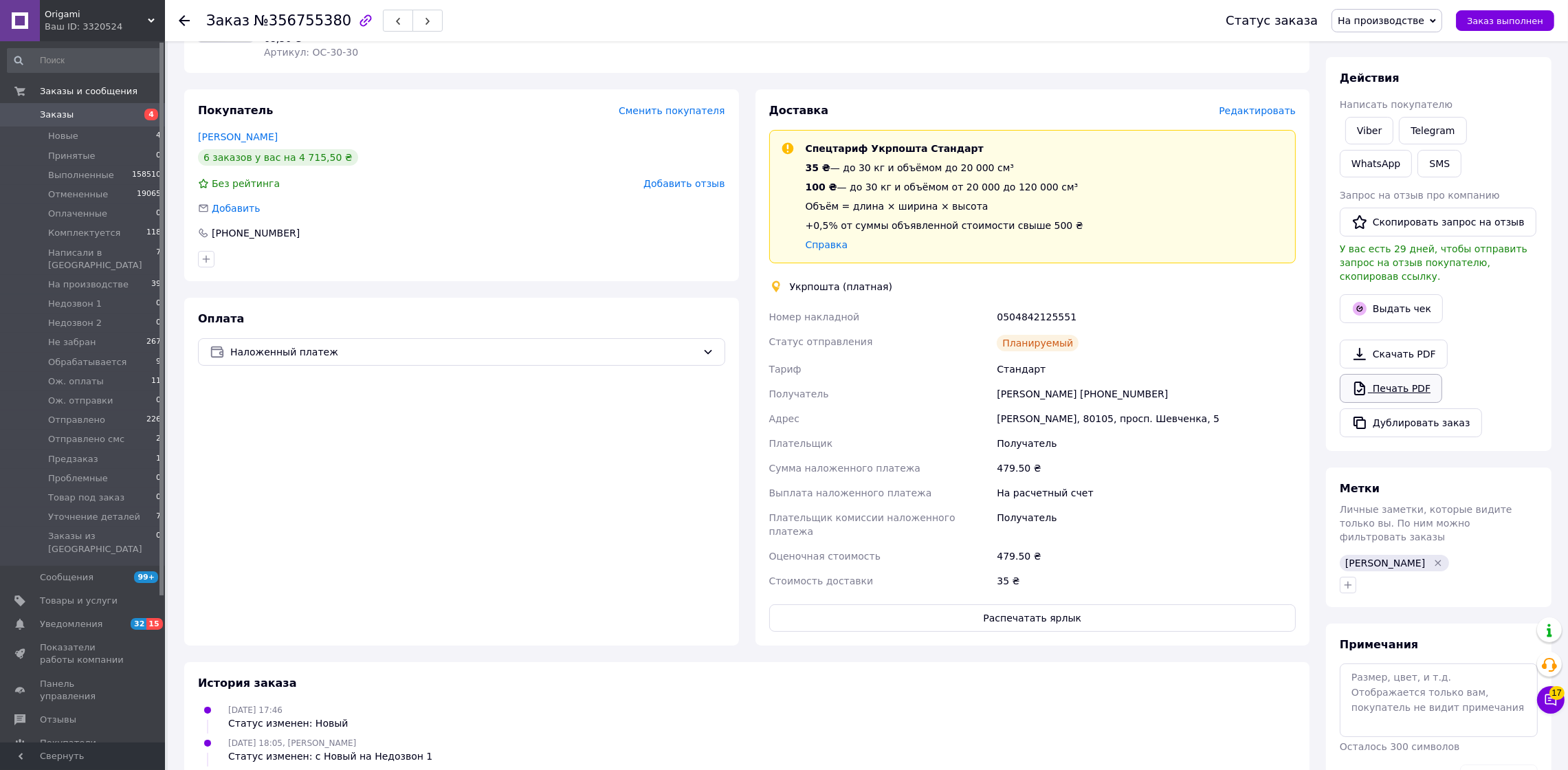
click at [1381, 374] on link "Печать PDF" at bounding box center [1391, 388] width 102 height 29
click at [1028, 605] on button "Распечатать ярлык" at bounding box center [1032, 619] width 527 height 28
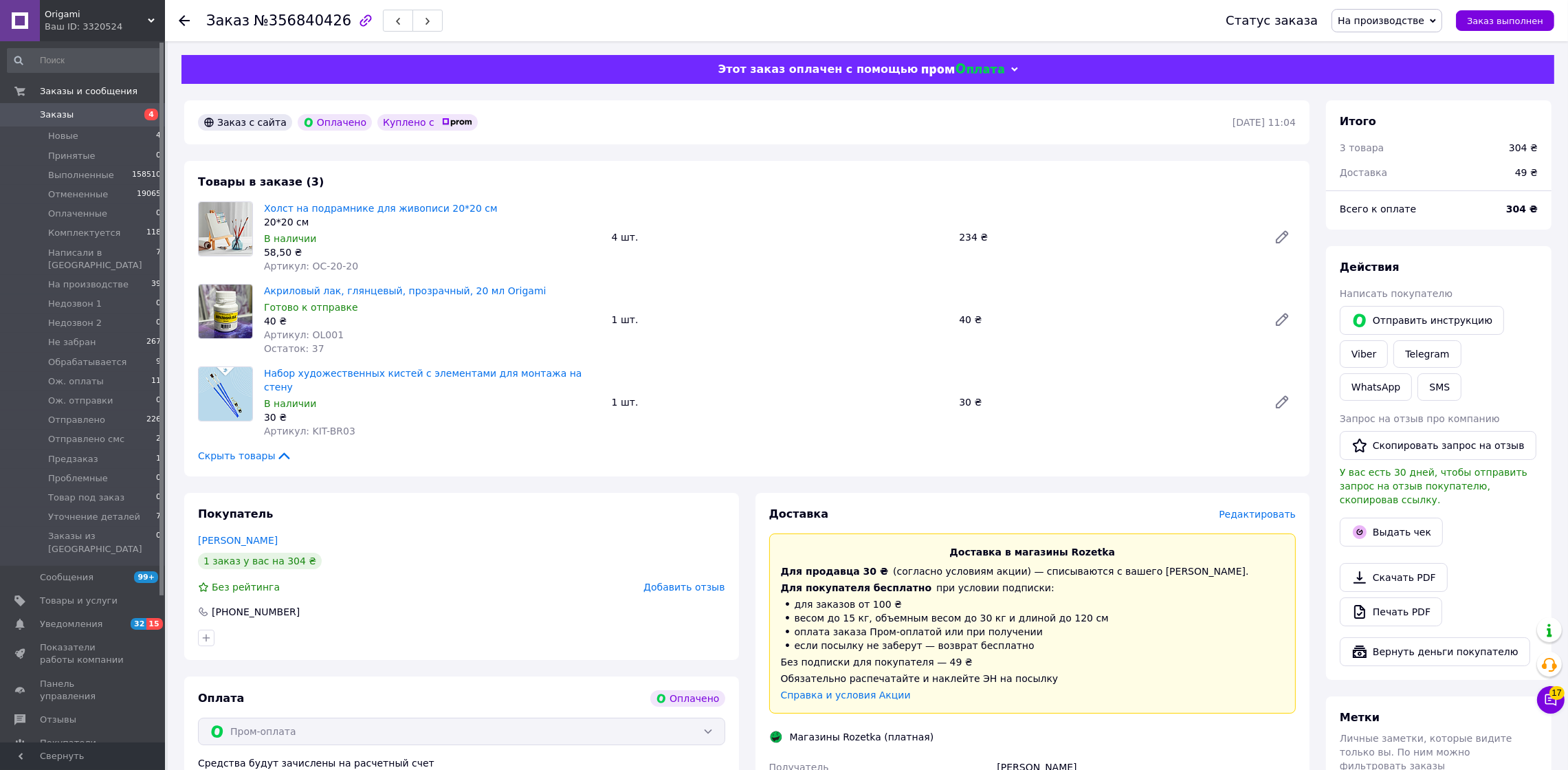
drag, startPoint x: 861, startPoint y: 272, endPoint x: 873, endPoint y: 299, distance: 29.5
click at [861, 272] on div "Холст на подрамнике для живописи 20*20 см 20*20 см В наличии 58,50 ₴ Артикул: O…" at bounding box center [779, 237] width 1043 height 77
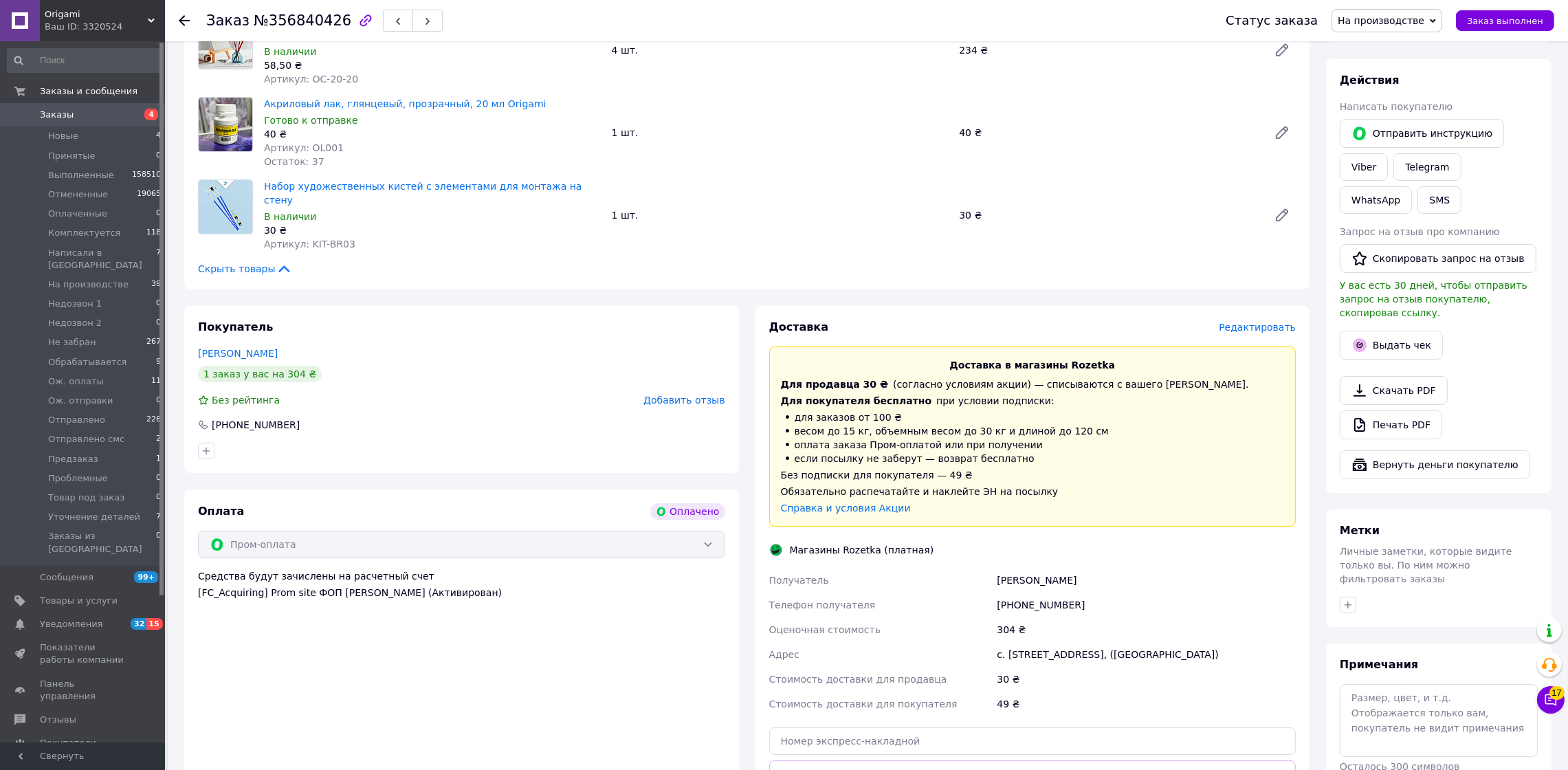
scroll to position [344, 0]
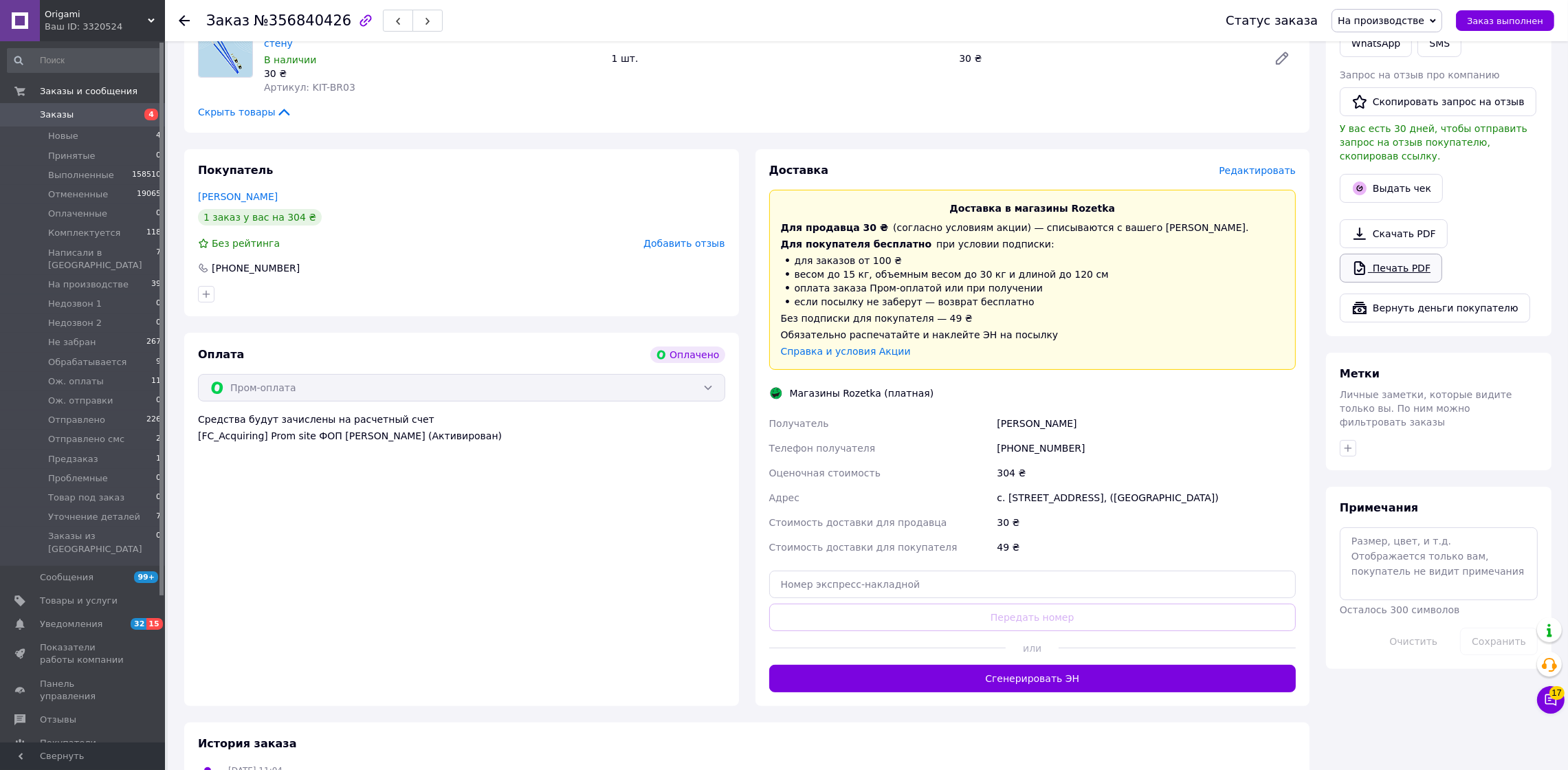
click at [1396, 257] on link "Печать PDF" at bounding box center [1391, 268] width 102 height 29
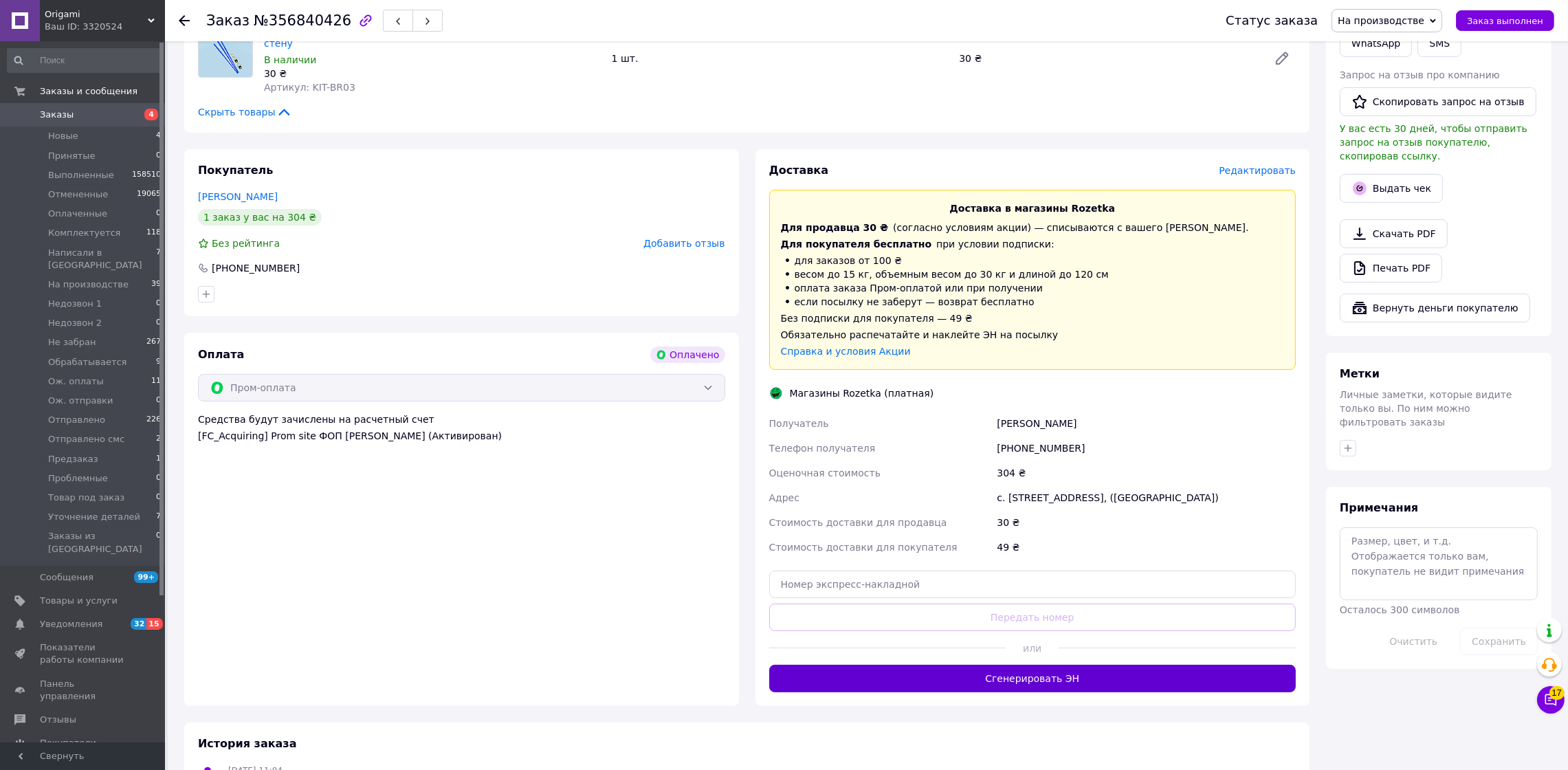
click at [1020, 665] on button "Сгенерировать ЭН" at bounding box center [1032, 679] width 527 height 28
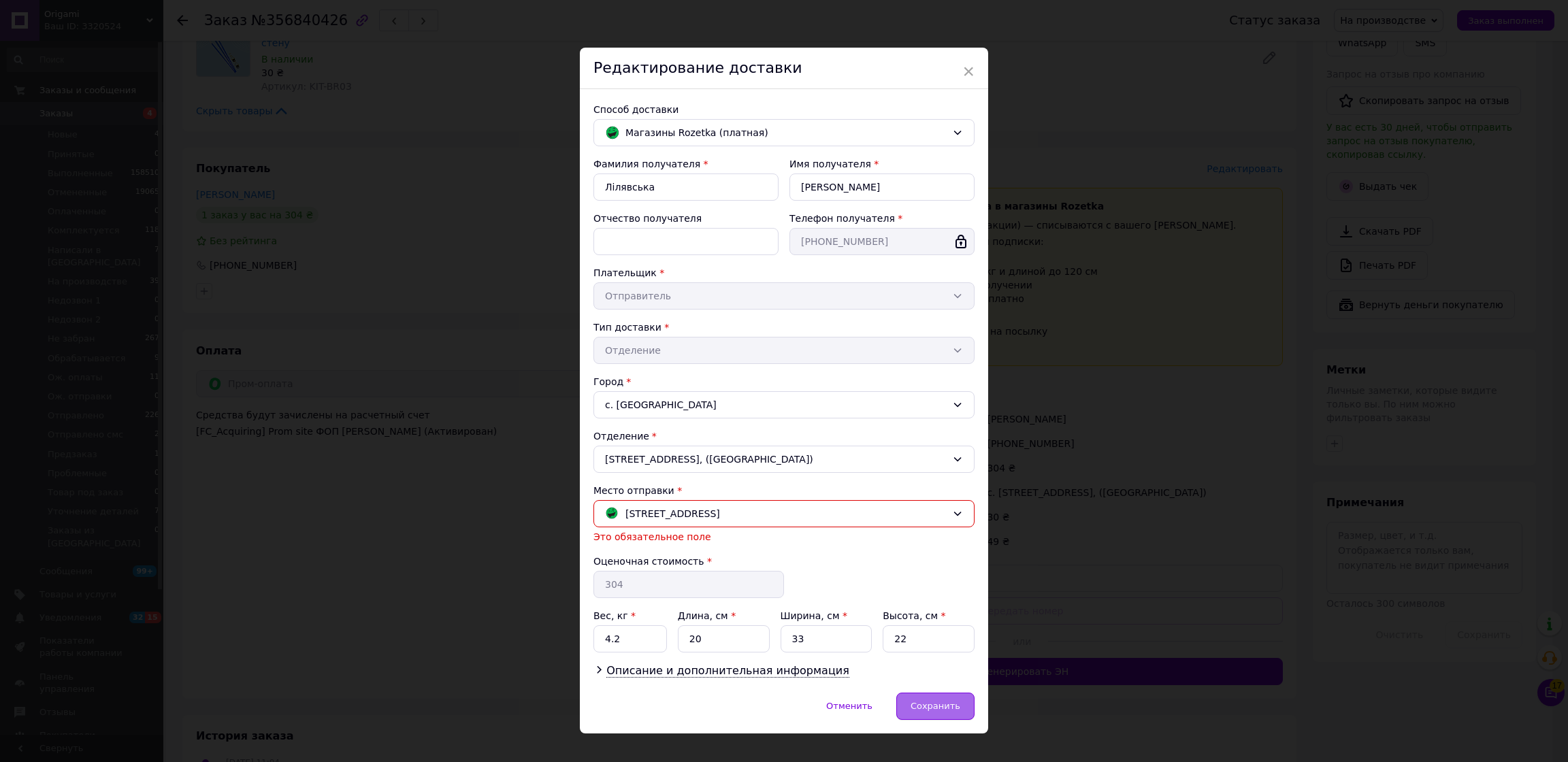
click at [930, 704] on span "Сохранить" at bounding box center [935, 706] width 50 height 10
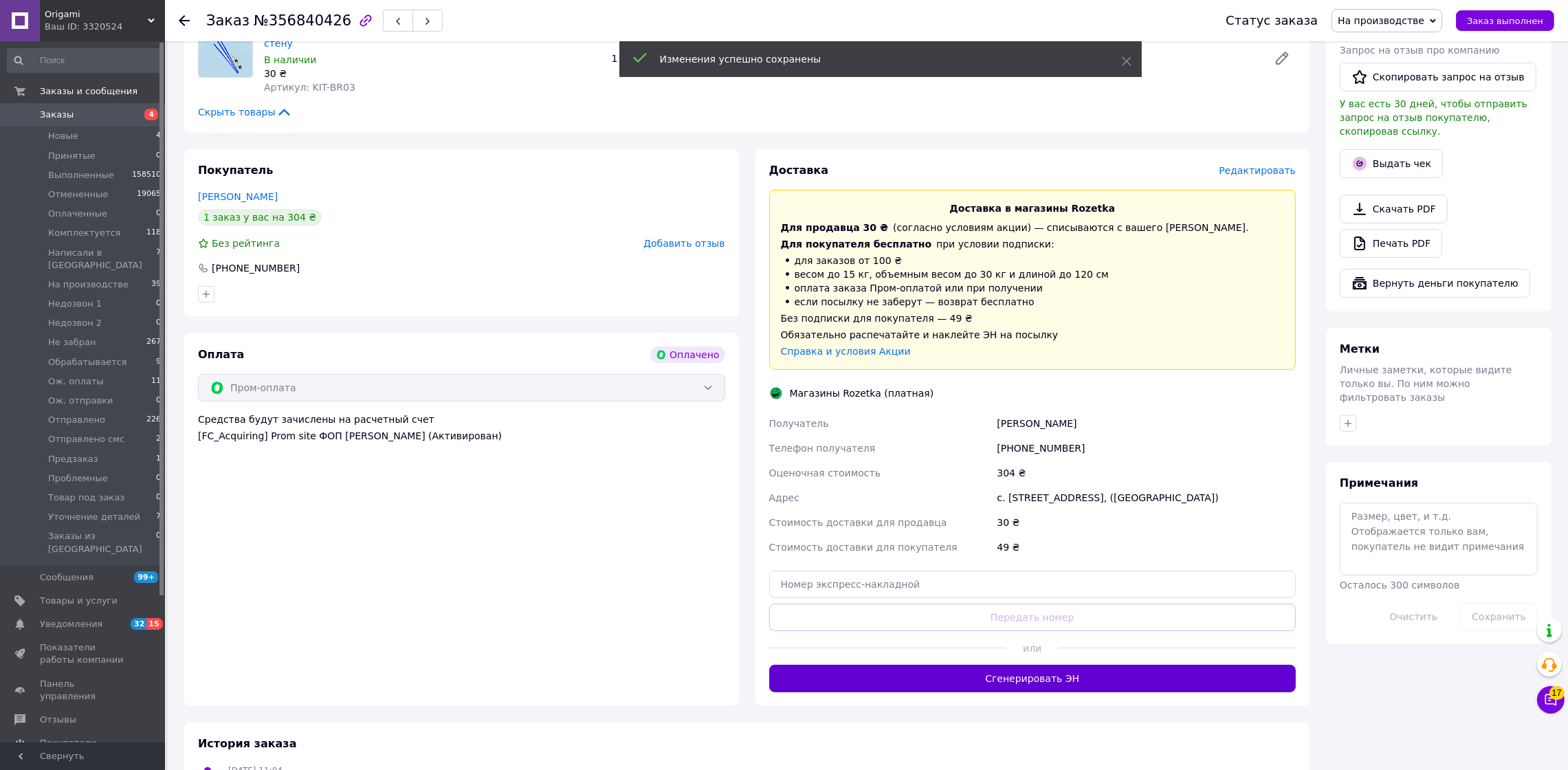
drag, startPoint x: 1008, startPoint y: 679, endPoint x: 1015, endPoint y: 672, distance: 9.9
click at [1010, 678] on button "Сгенерировать ЭН" at bounding box center [1032, 679] width 527 height 28
click at [1015, 672] on button "Сгенерировать ЭН" at bounding box center [1032, 679] width 527 height 28
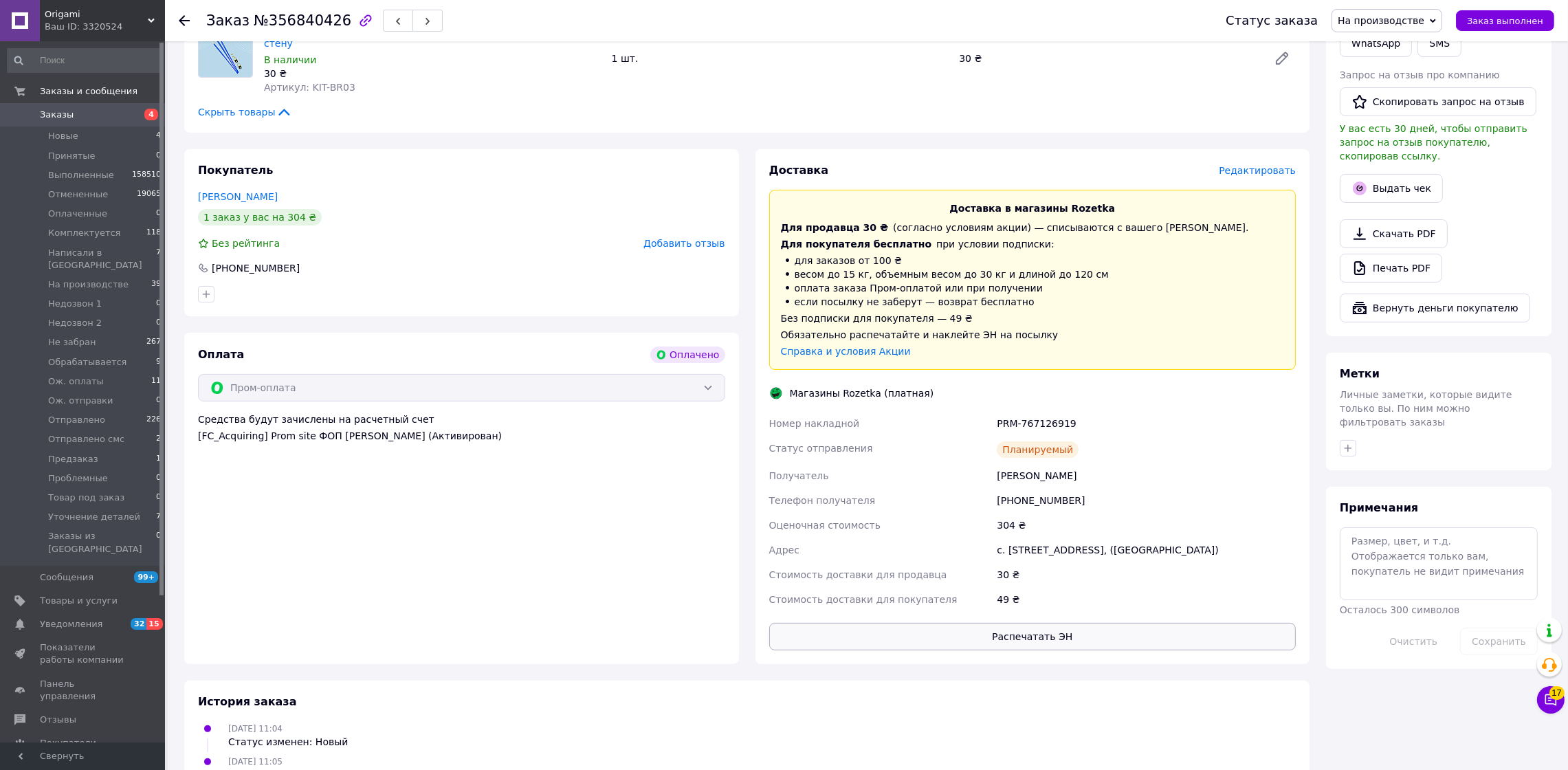
click at [1050, 623] on button "Распечатать ЭН" at bounding box center [1032, 637] width 527 height 28
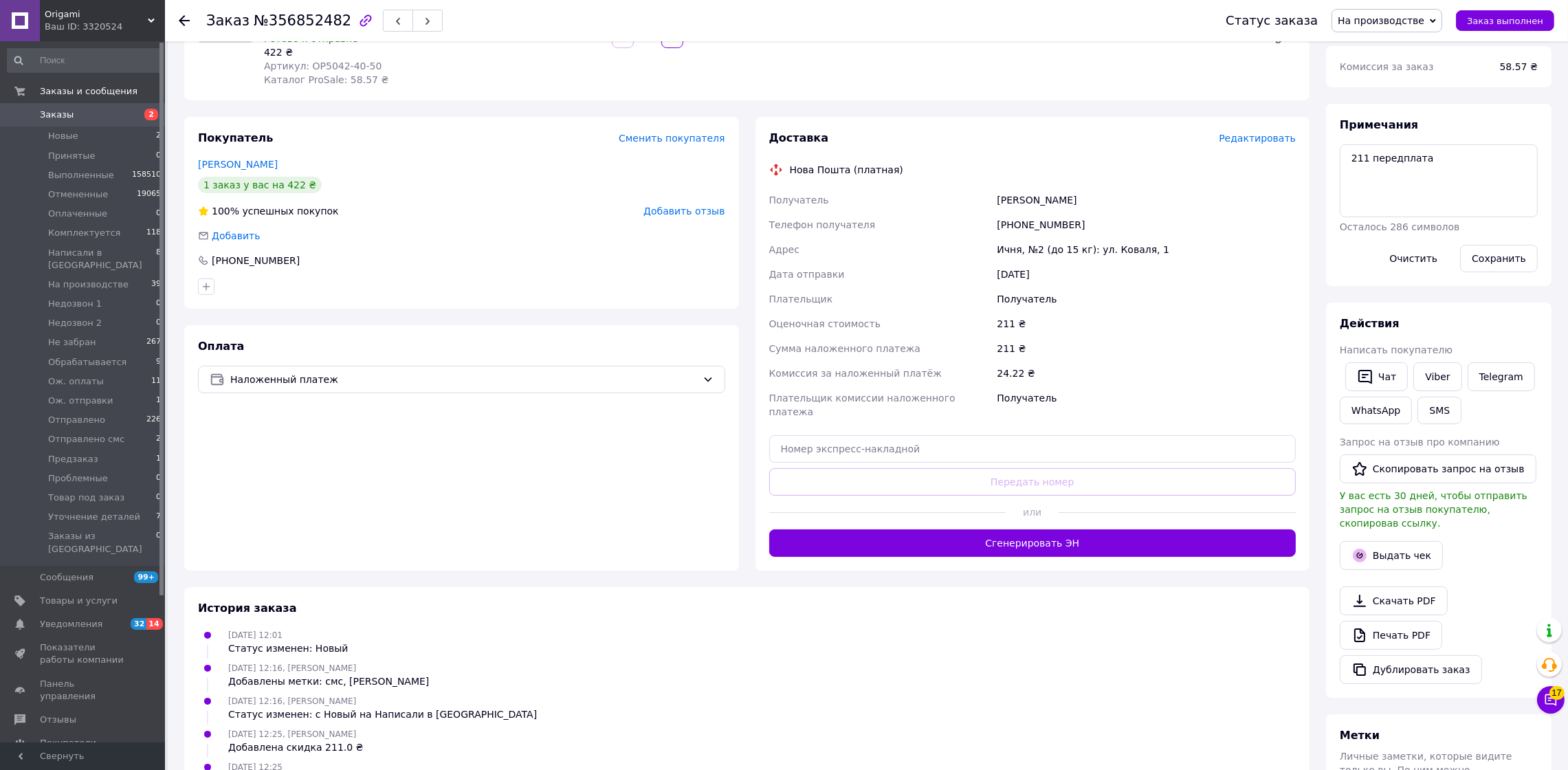
scroll to position [336, 0]
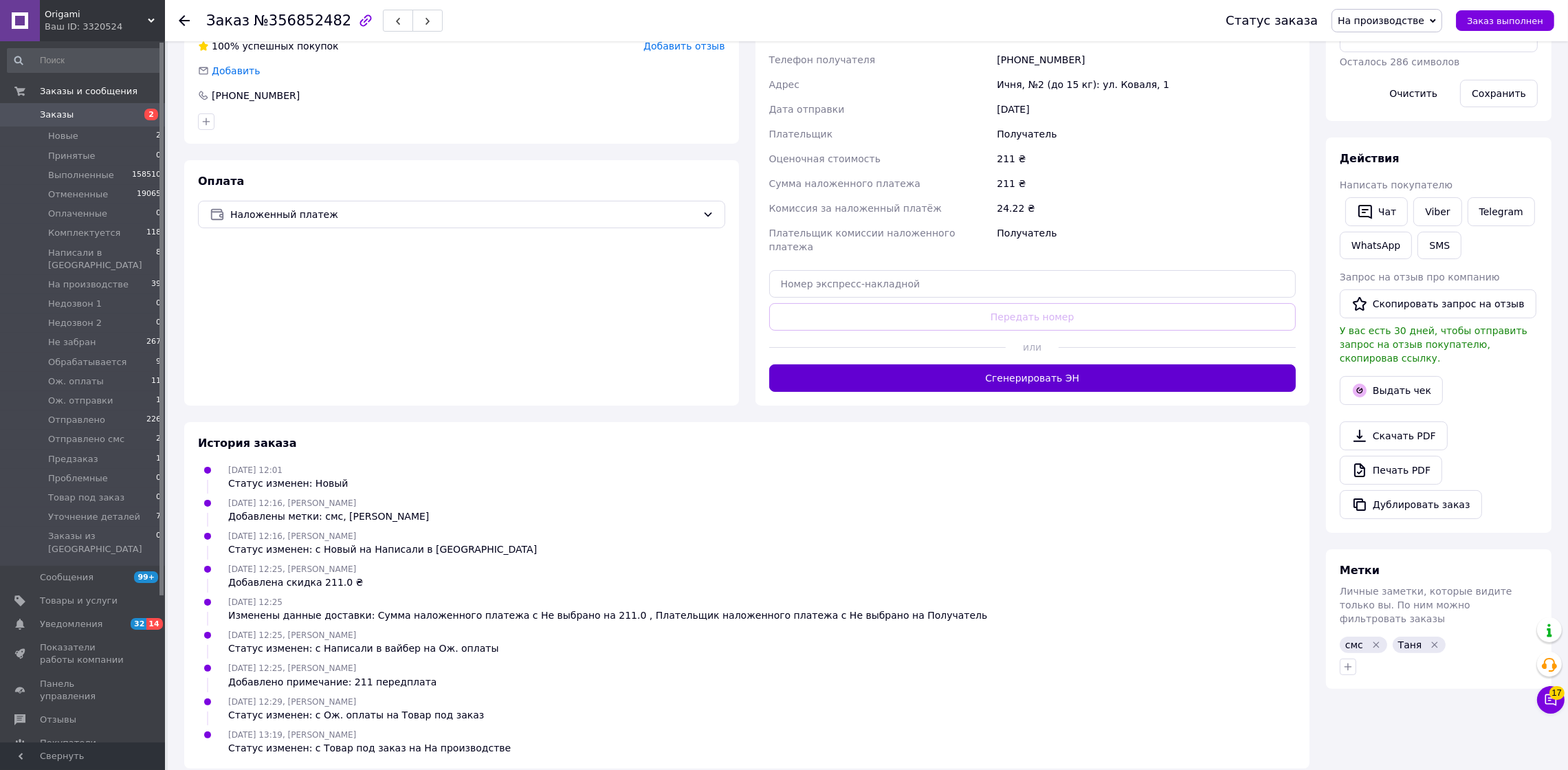
click at [1071, 377] on button "Сгенерировать ЭН" at bounding box center [1032, 378] width 527 height 28
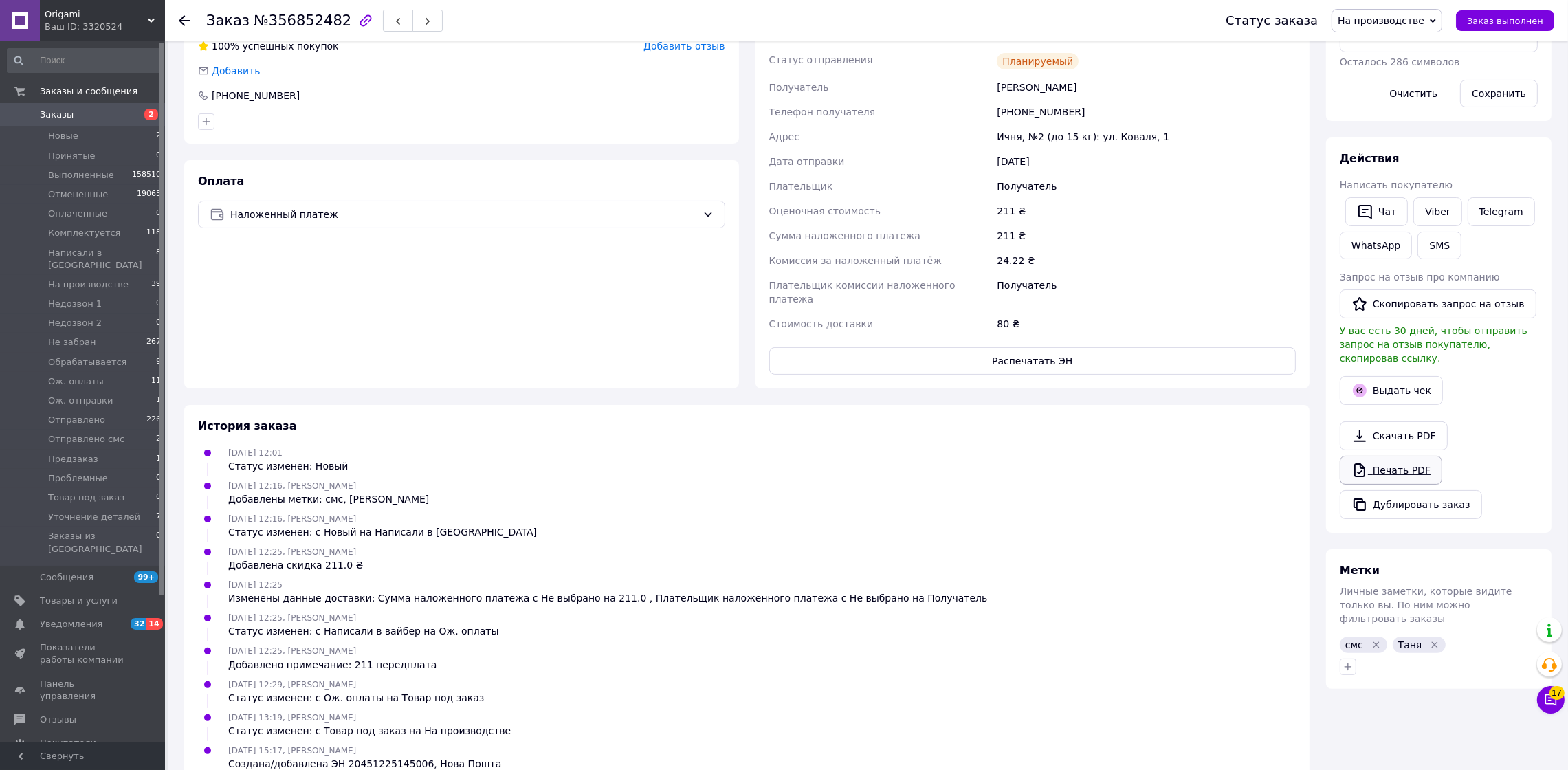
click at [1404, 464] on link "Печать PDF" at bounding box center [1391, 470] width 102 height 29
click at [1066, 347] on button "Распечатать ЭН" at bounding box center [1032, 361] width 527 height 28
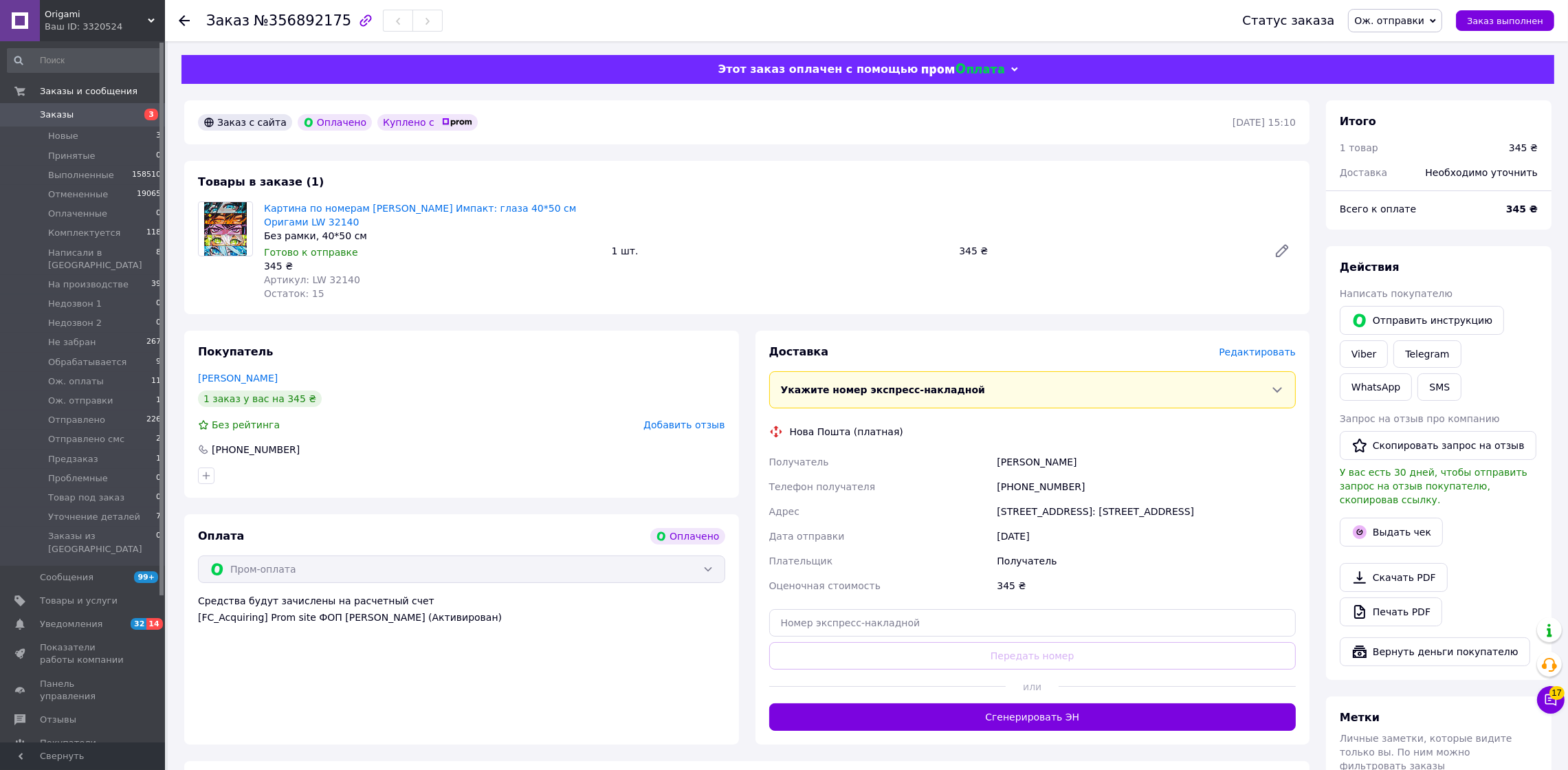
click at [1424, 22] on span "Ож. отправки" at bounding box center [1389, 21] width 70 height 11
click at [1429, 127] on li "Комплектуется" at bounding box center [1430, 131] width 164 height 21
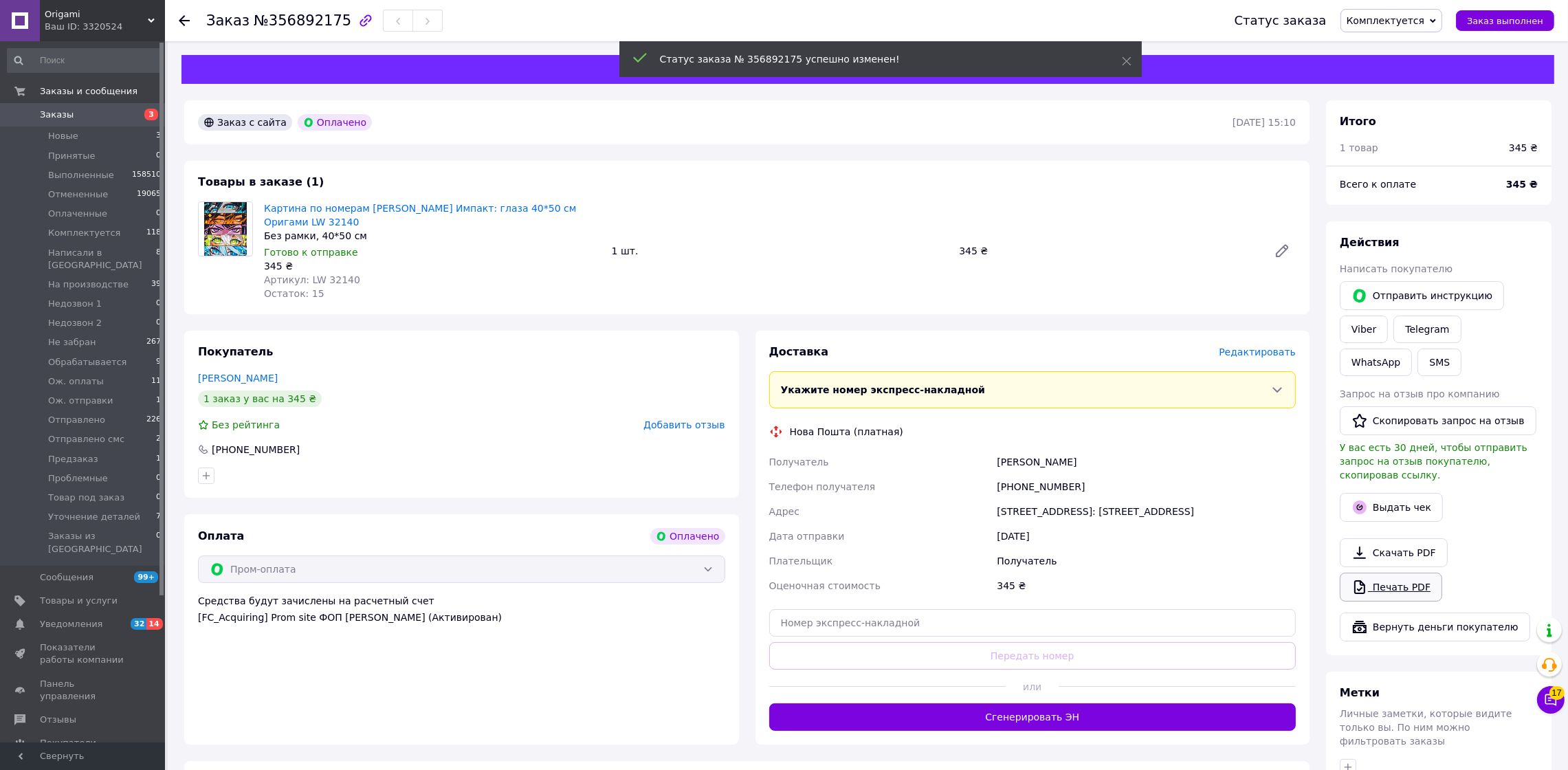
click at [1405, 578] on link "Печать PDF" at bounding box center [1391, 587] width 102 height 29
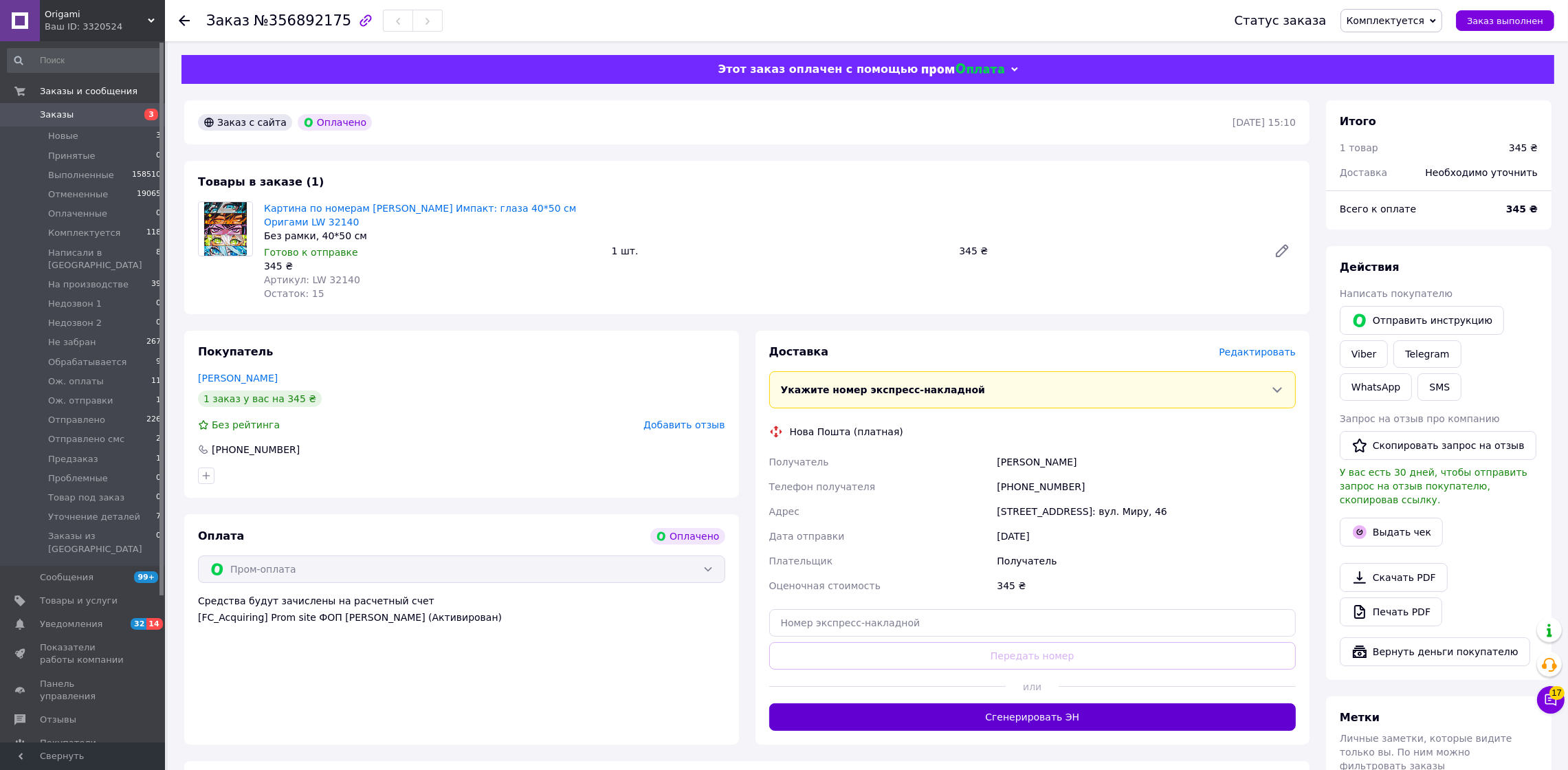
click at [1014, 707] on button "Сгенерировать ЭН" at bounding box center [1032, 717] width 527 height 28
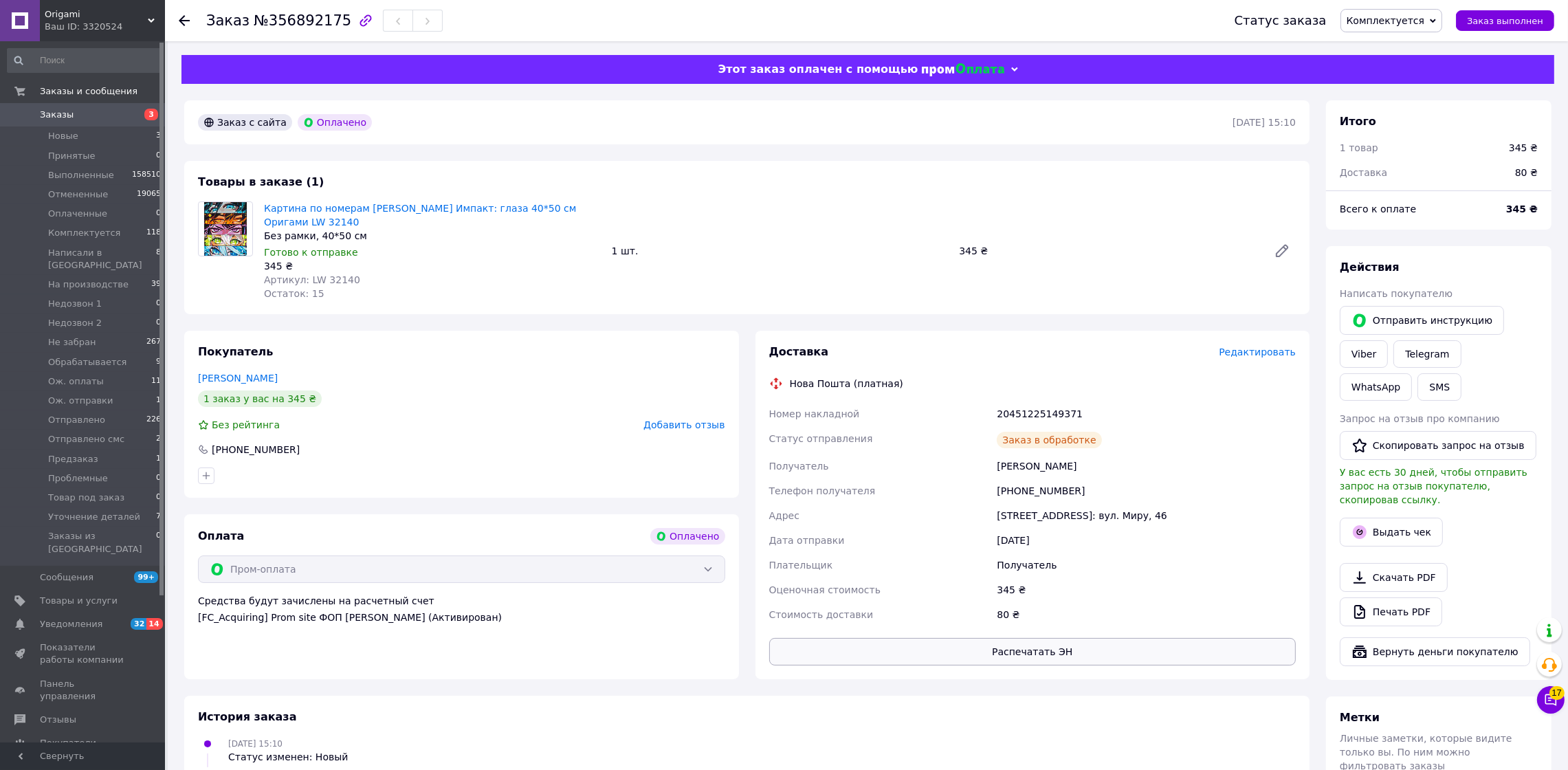
click at [1064, 639] on button "Распечатать ЭН" at bounding box center [1032, 652] width 527 height 28
click at [110, 391] on li "Ож. отправки 1" at bounding box center [84, 401] width 169 height 19
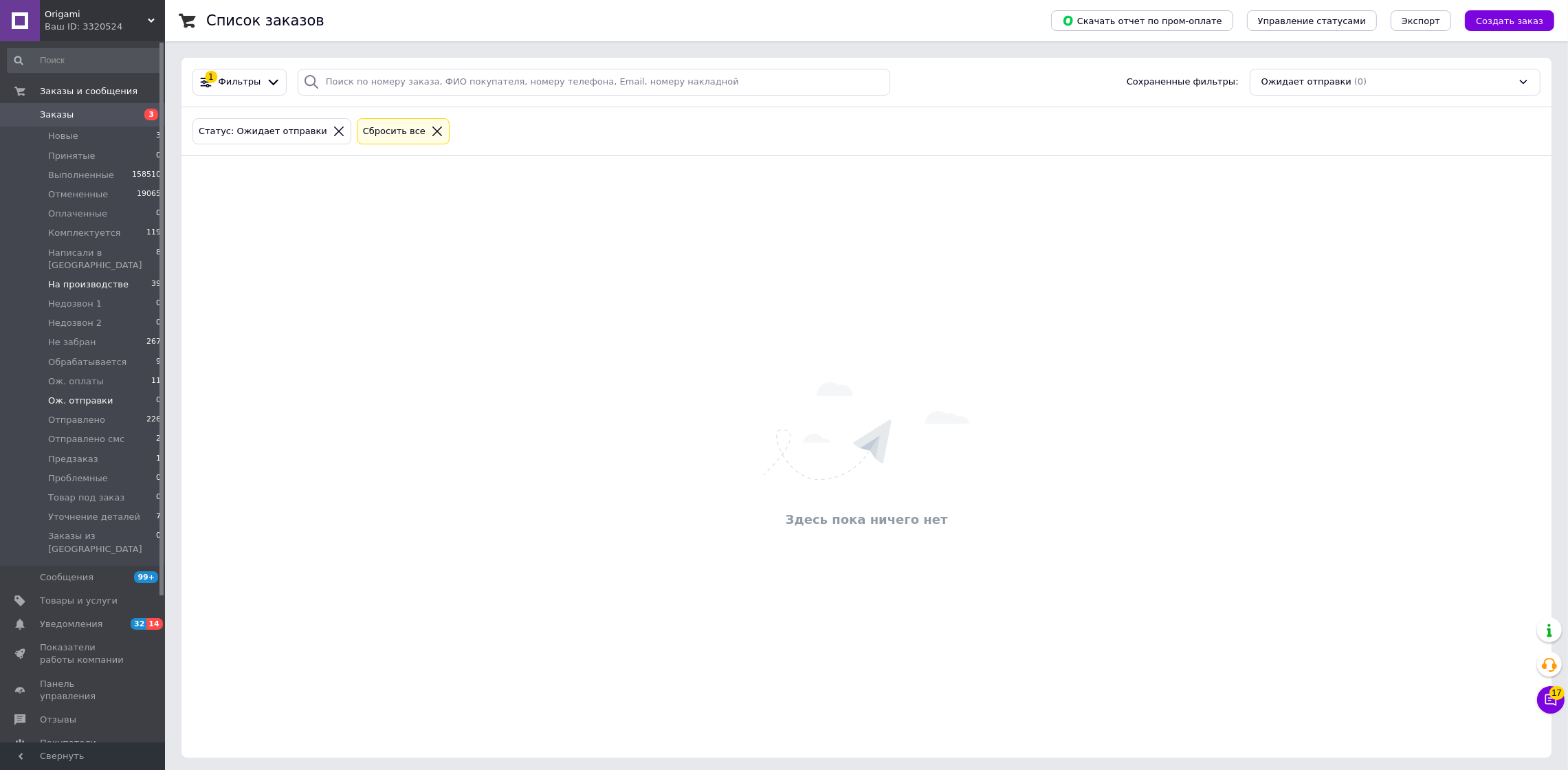
click at [104, 279] on span "На производстве" at bounding box center [88, 285] width 81 height 13
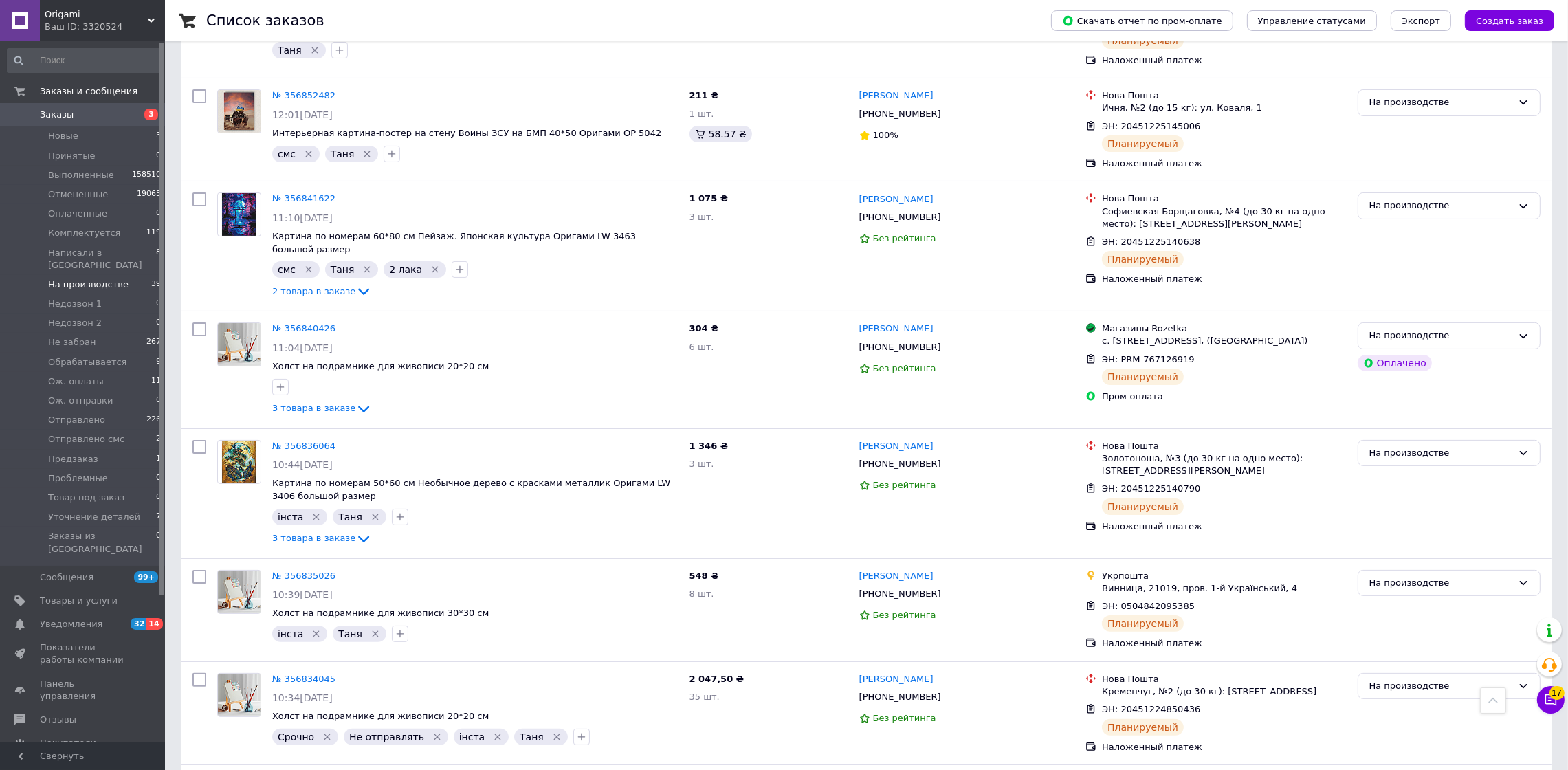
drag, startPoint x: 510, startPoint y: 407, endPoint x: 385, endPoint y: 120, distance: 313.0
